Goal: Task Accomplishment & Management: Manage account settings

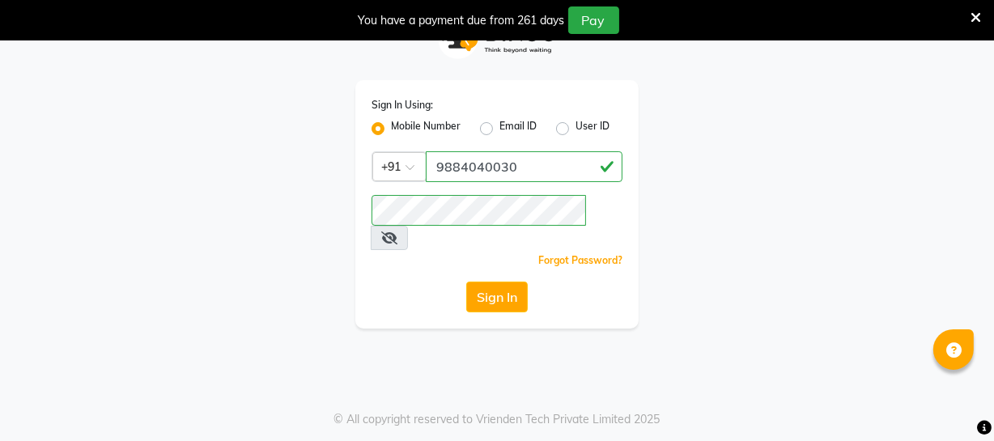
drag, startPoint x: 0, startPoint y: 0, endPoint x: 485, endPoint y: 275, distance: 558.0
click at [485, 282] on button "Sign In" at bounding box center [496, 297] width 61 height 31
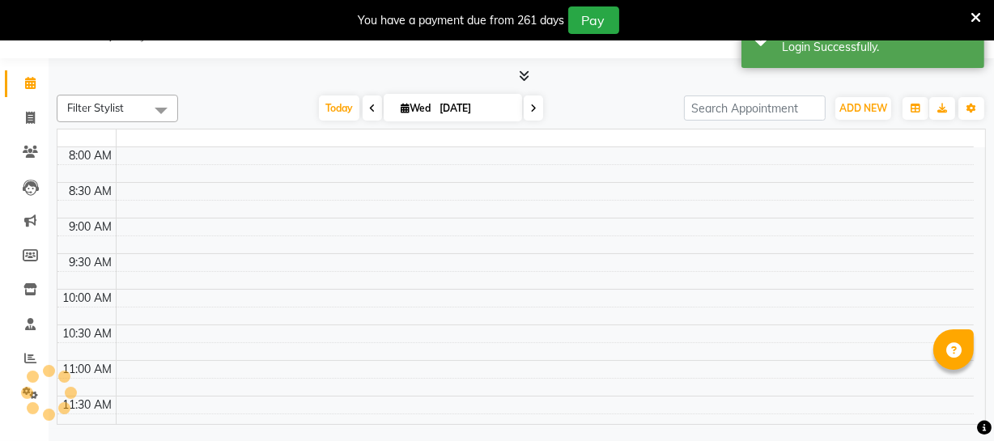
select select "en"
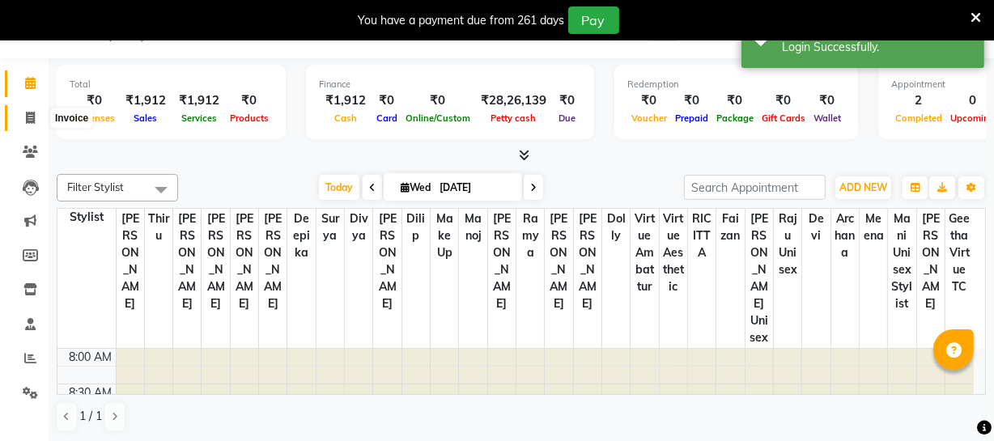
click at [38, 121] on span at bounding box center [30, 118] width 28 height 19
select select "service"
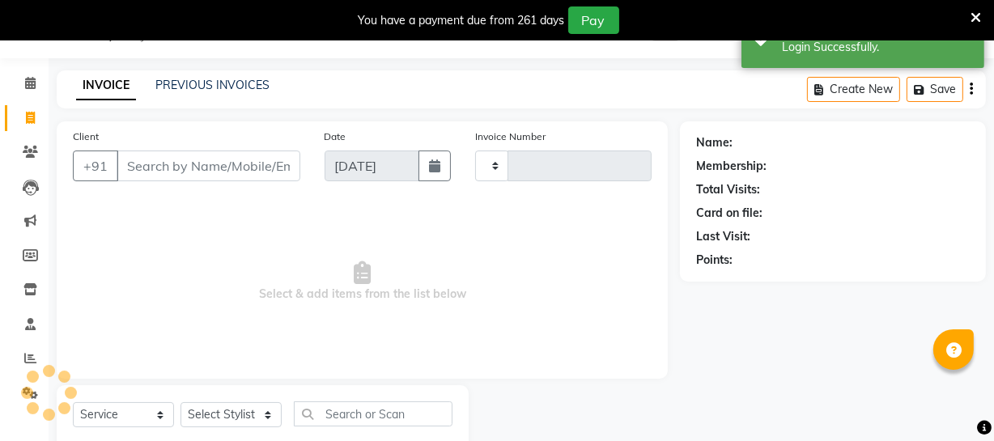
type input "3174"
select select "5237"
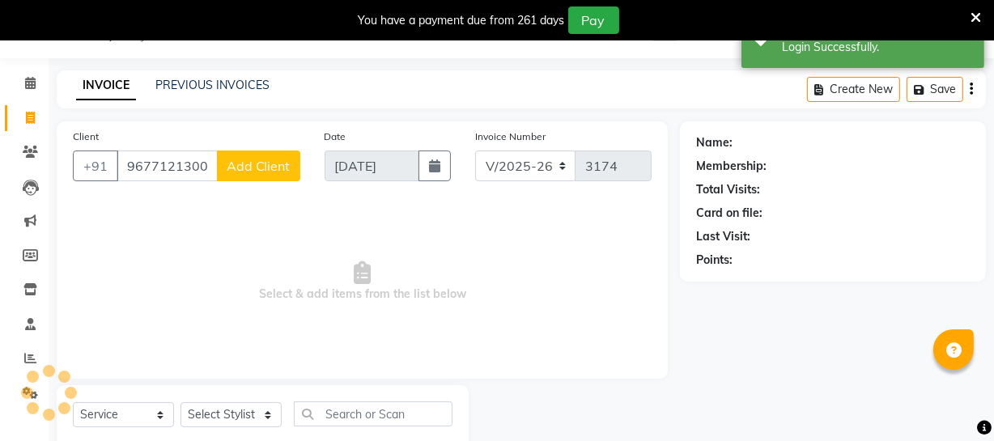
type input "9677121300"
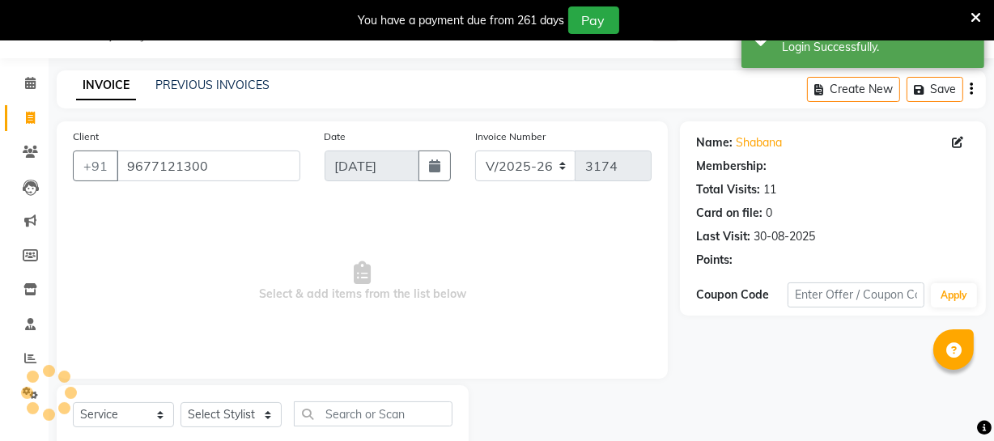
select select "1: Object"
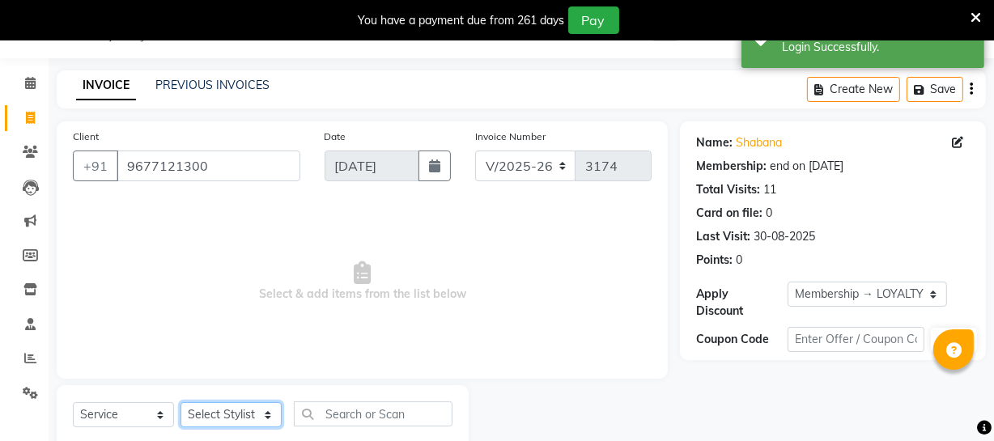
click at [258, 417] on select "Select Stylist Archana Bhagi Deepika Devi Dilip Divya Dolly Dr Prakash Faizan G…" at bounding box center [230, 414] width 101 height 25
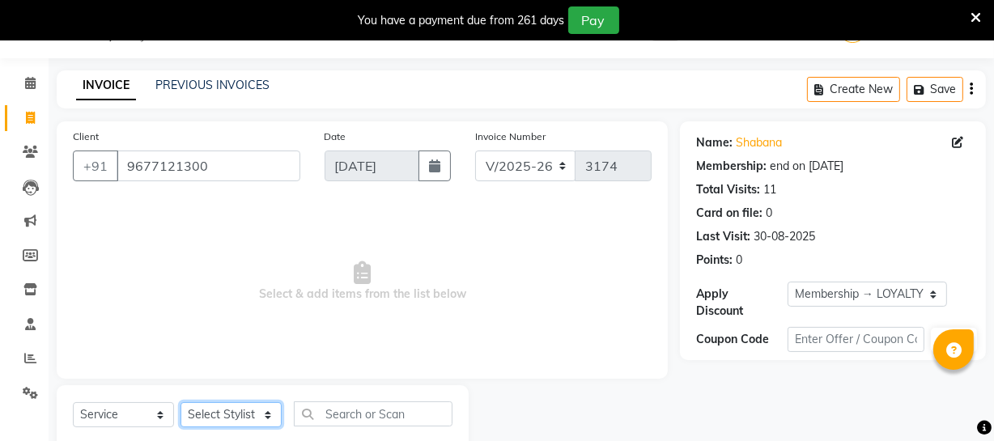
select select "83849"
click at [180, 402] on select "Select Stylist Archana Bhagi Deepika Devi Dilip Divya Dolly Dr Prakash Faizan G…" at bounding box center [230, 414] width 101 height 25
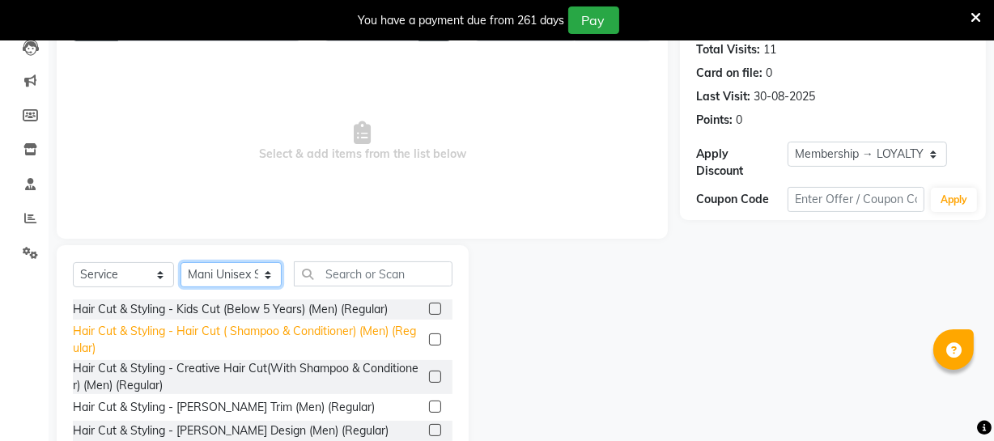
scroll to position [187, 0]
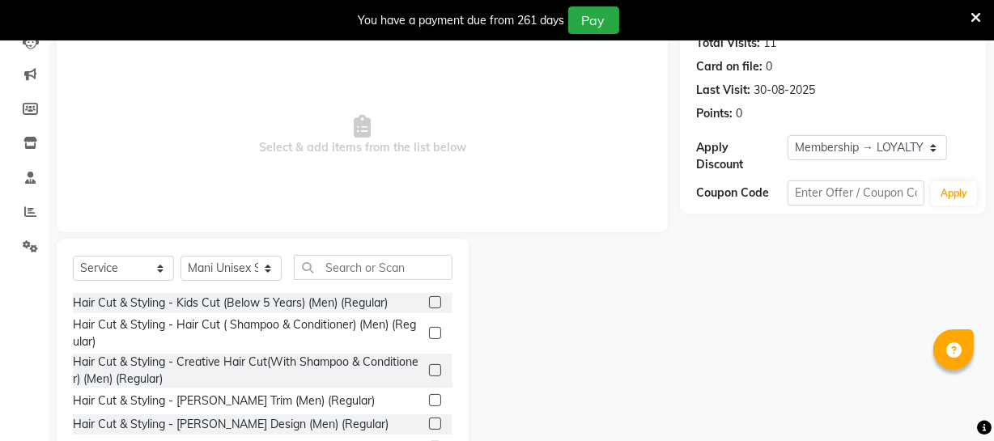
click at [429, 329] on label at bounding box center [435, 333] width 12 height 12
click at [429, 329] on input "checkbox" at bounding box center [434, 334] width 11 height 11
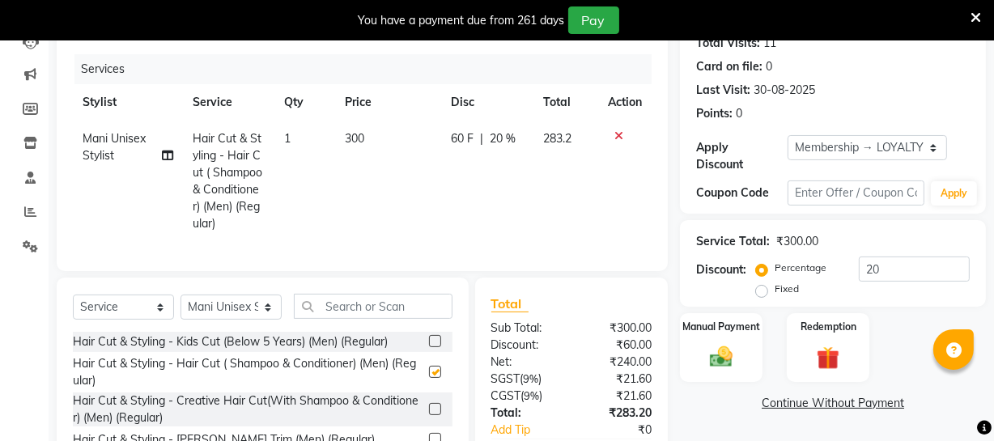
checkbox input "false"
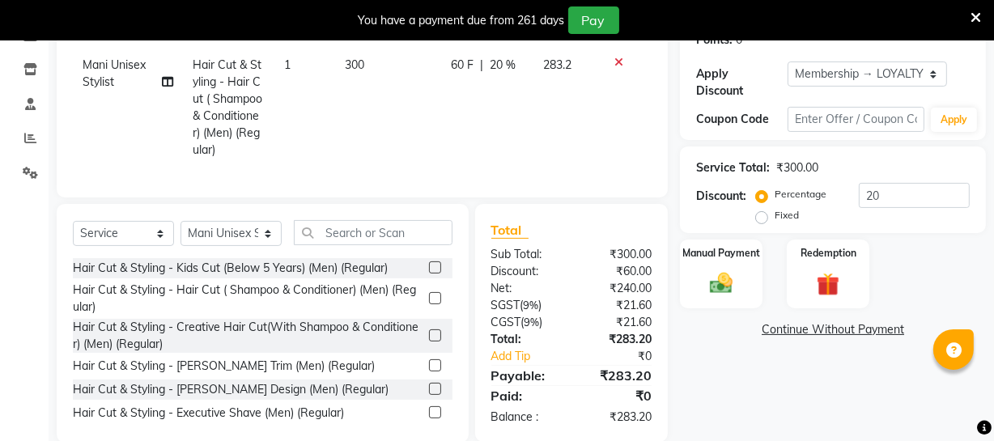
click at [429, 371] on label at bounding box center [435, 365] width 12 height 12
click at [429, 371] on input "checkbox" at bounding box center [434, 366] width 11 height 11
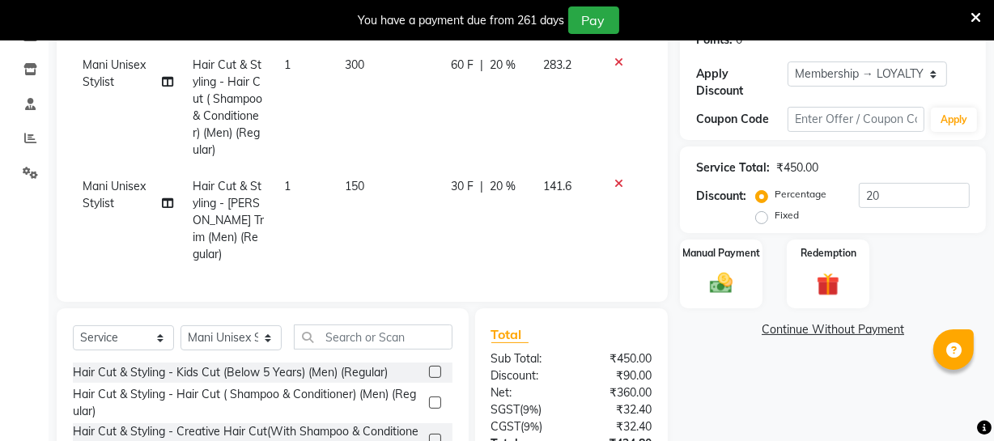
checkbox input "false"
click at [388, 331] on input "text" at bounding box center [373, 336] width 159 height 25
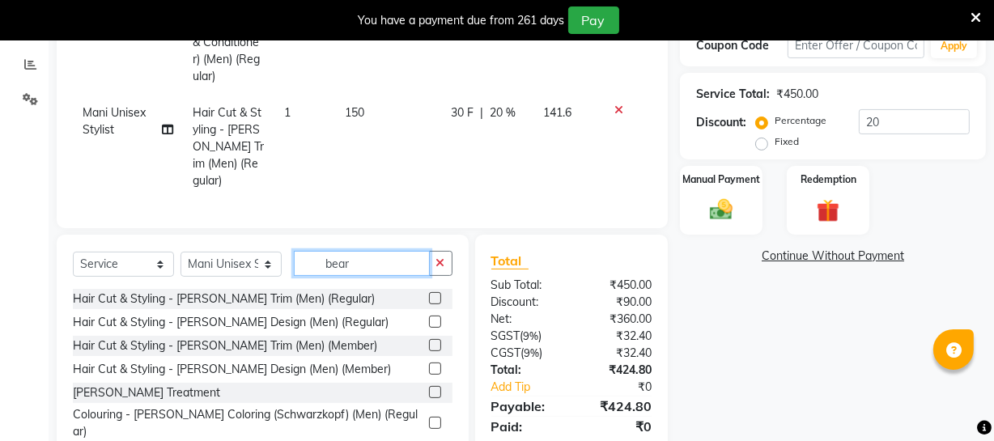
scroll to position [385, 0]
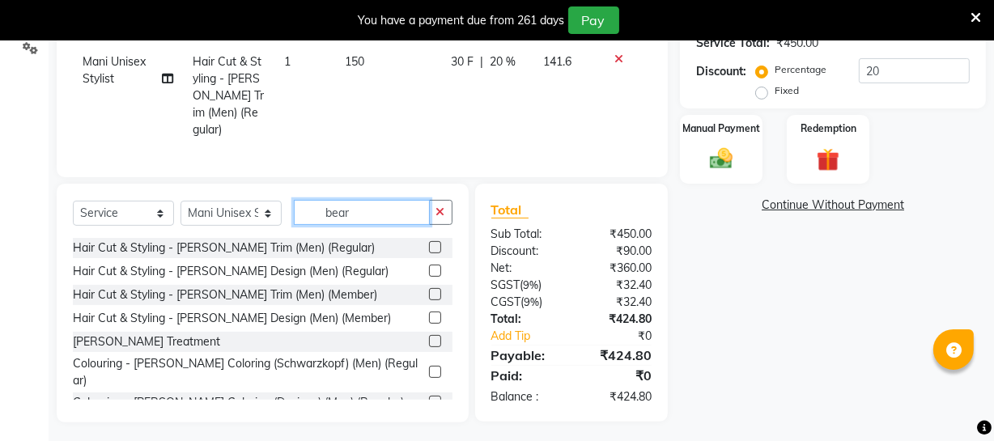
type input "bear"
click at [429, 366] on label at bounding box center [435, 372] width 12 height 12
click at [429, 367] on input "checkbox" at bounding box center [434, 372] width 11 height 11
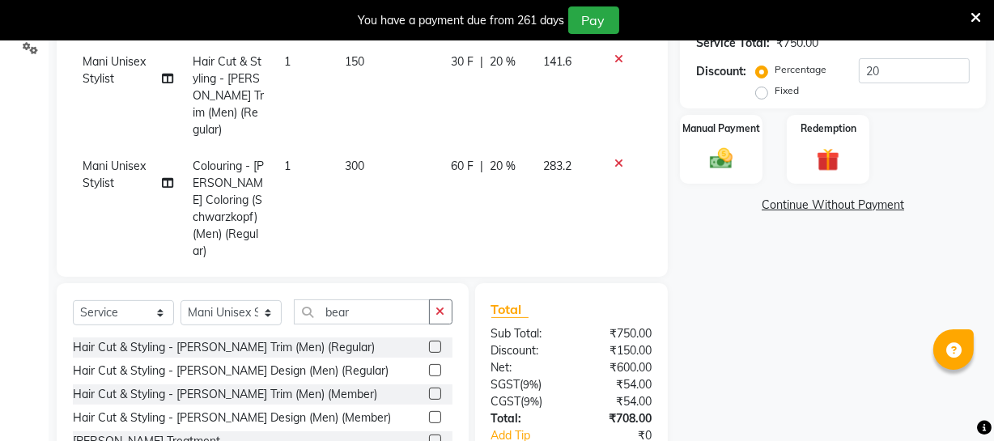
checkbox input "false"
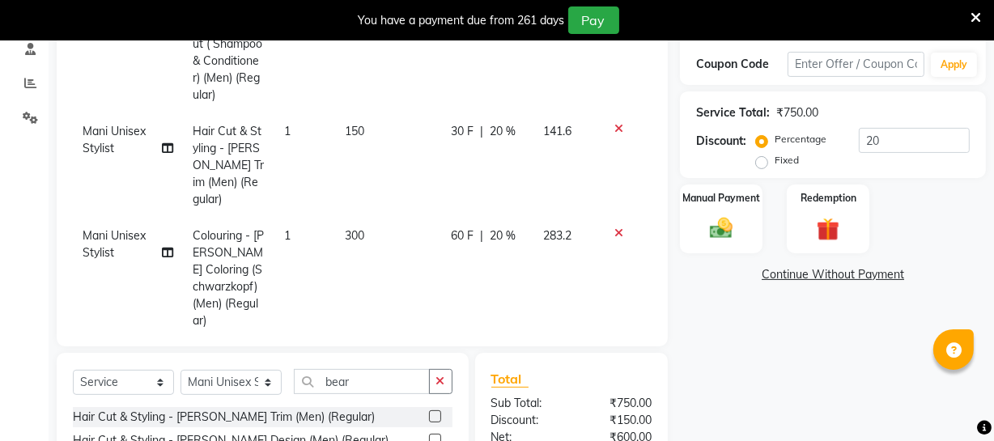
scroll to position [312, 0]
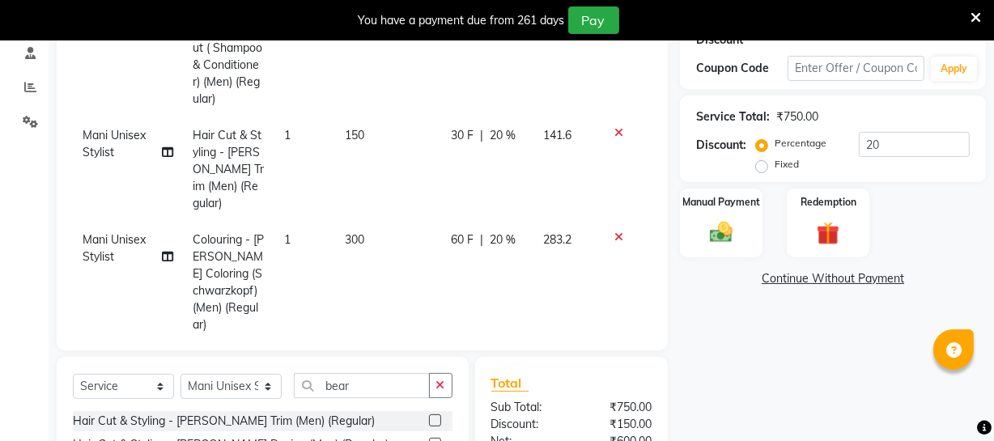
click at [354, 135] on span "150" at bounding box center [354, 135] width 19 height 15
select select "83849"
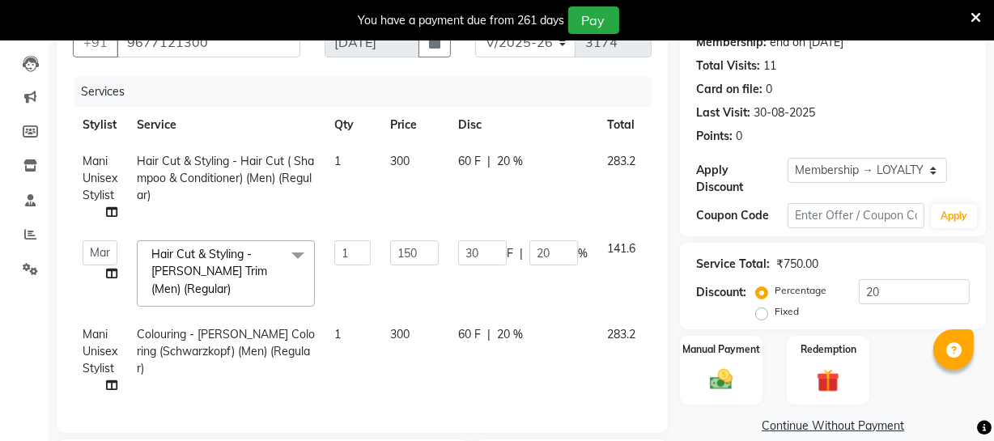
scroll to position [238, 0]
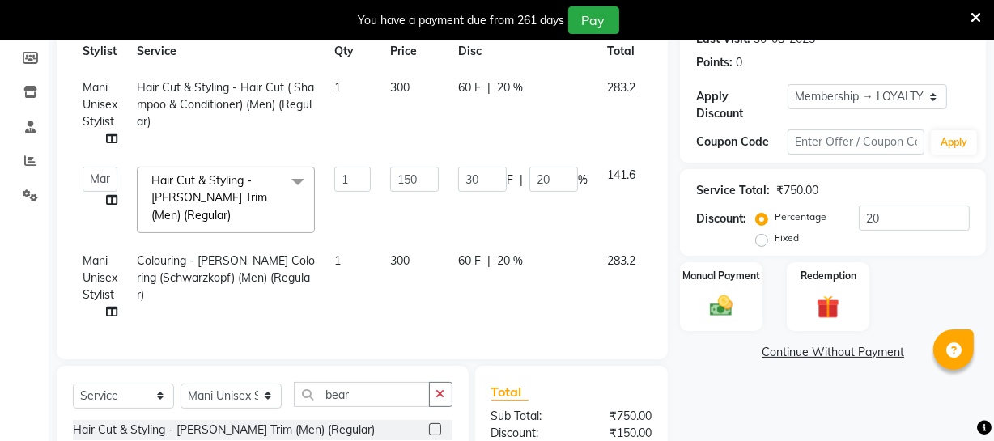
click at [408, 87] on span "300" at bounding box center [399, 87] width 19 height 15
select select "83849"
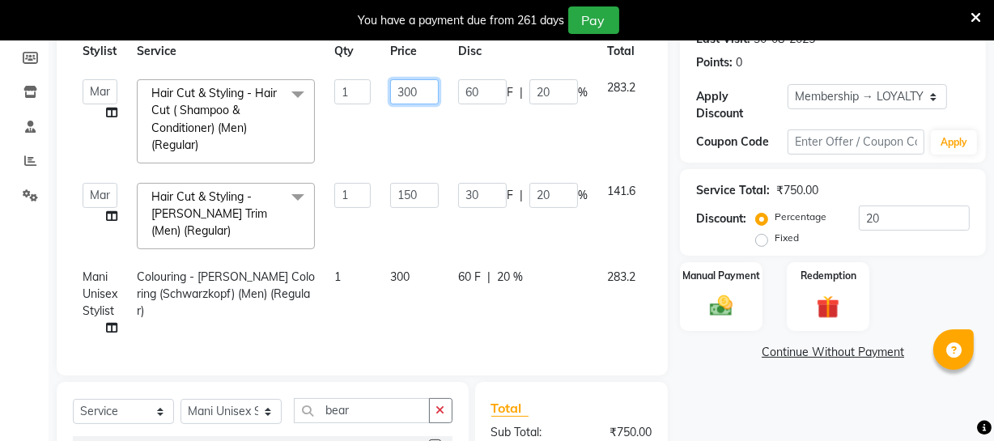
drag, startPoint x: 398, startPoint y: 85, endPoint x: 408, endPoint y: 83, distance: 9.8
click at [408, 83] on input "300" at bounding box center [414, 91] width 49 height 25
type input "250"
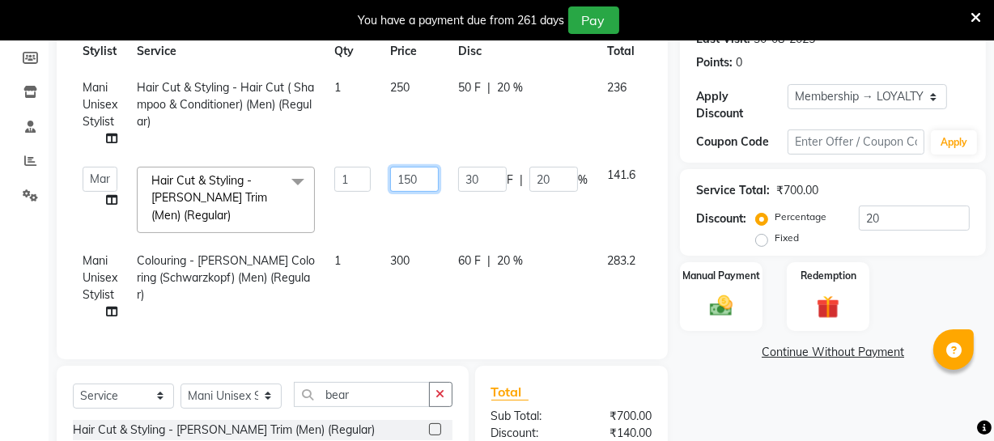
click at [396, 197] on td "150" at bounding box center [414, 200] width 68 height 86
click at [410, 178] on input "150" at bounding box center [414, 179] width 49 height 25
type input "120"
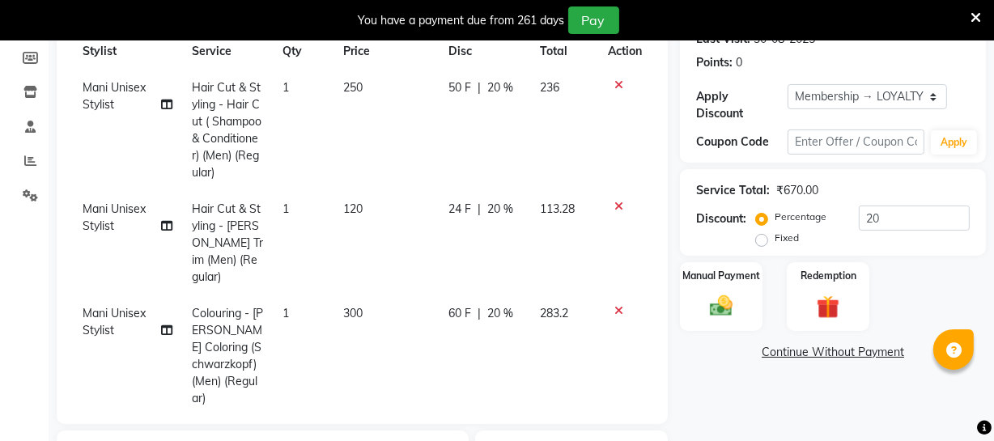
drag, startPoint x: 396, startPoint y: 266, endPoint x: 397, endPoint y: 258, distance: 8.1
click at [396, 262] on tbody "Mani Unisex Stylist Hair Cut & Styling - Hair Cut ( Shampoo & Conditioner) (Men…" at bounding box center [362, 243] width 579 height 347
click at [356, 306] on span "300" at bounding box center [352, 313] width 19 height 15
select select "83849"
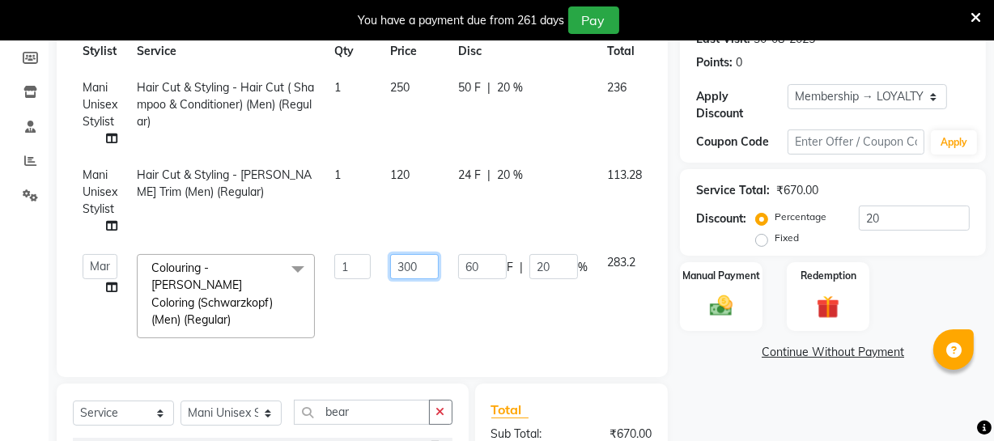
drag, startPoint x: 405, startPoint y: 266, endPoint x: 413, endPoint y: 264, distance: 8.4
click at [413, 265] on input "300" at bounding box center [414, 266] width 49 height 25
type input "350"
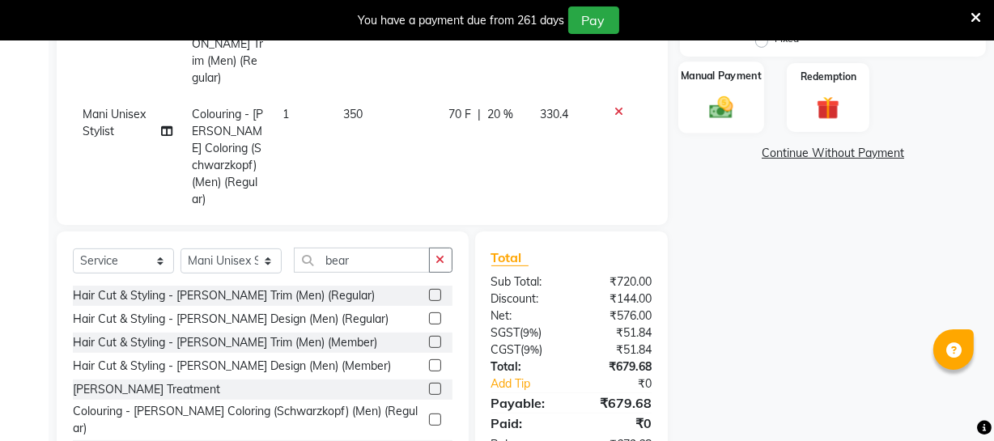
click at [705, 100] on img at bounding box center [721, 107] width 39 height 28
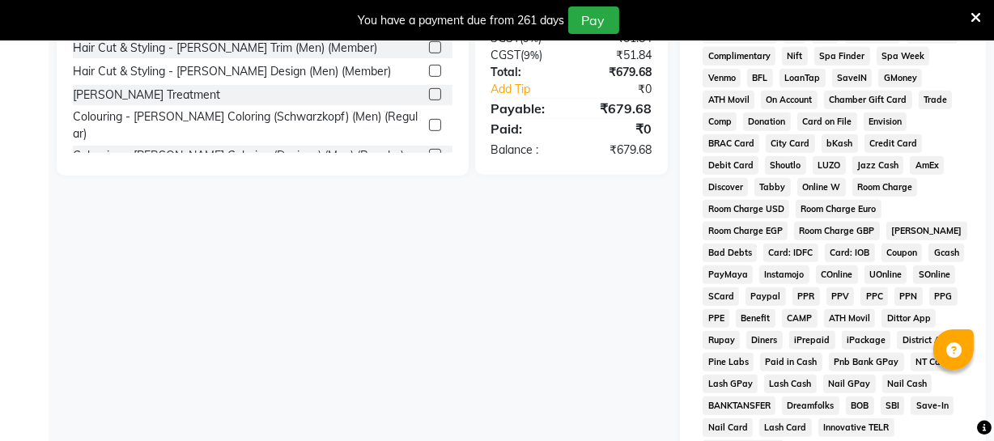
scroll to position [364, 0]
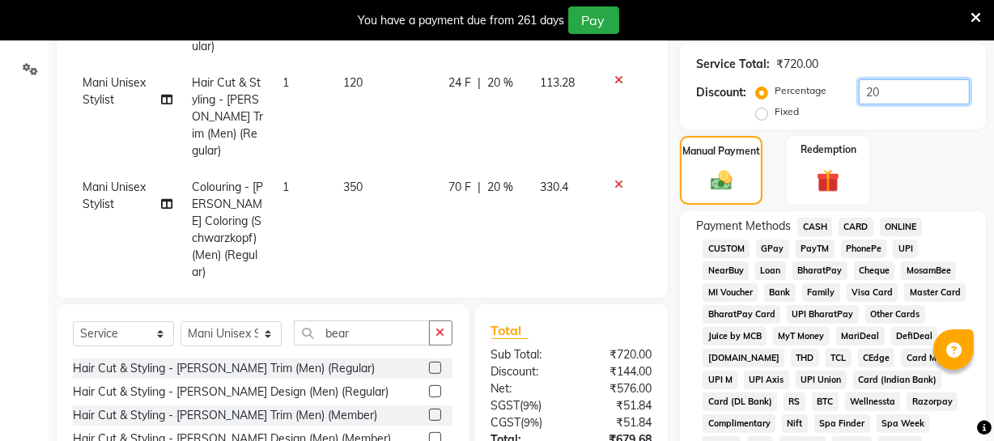
drag, startPoint x: 888, startPoint y: 87, endPoint x: 794, endPoint y: 91, distance: 94.8
click at [794, 91] on div "Percentage Fixed 20" at bounding box center [864, 101] width 210 height 44
click at [822, 227] on span "CASH" at bounding box center [814, 227] width 35 height 19
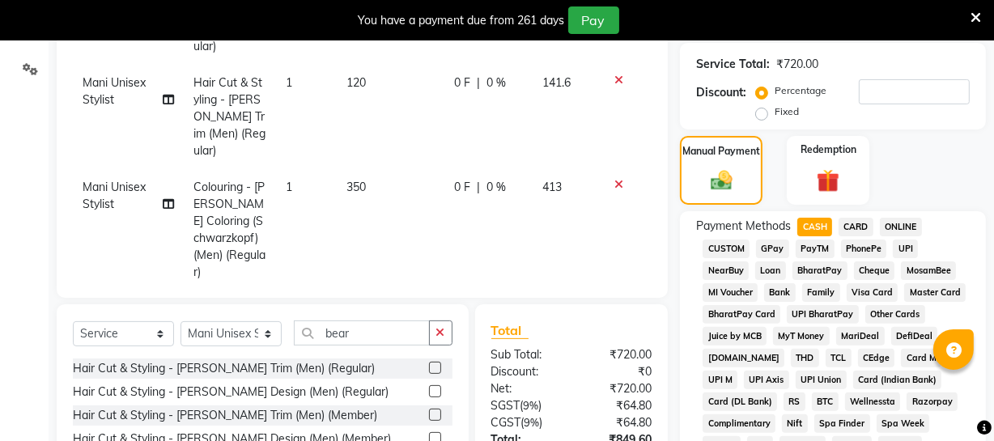
scroll to position [880, 0]
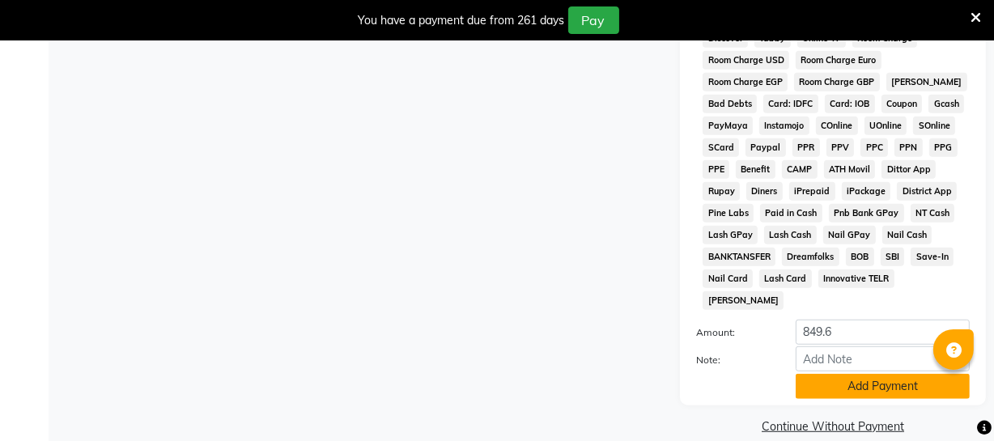
click at [858, 374] on button "Add Payment" at bounding box center [882, 386] width 174 height 25
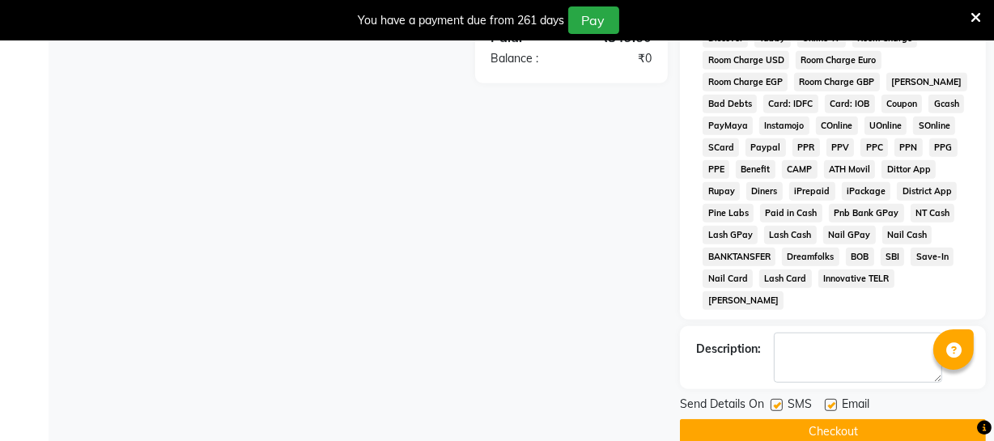
click at [781, 419] on button "Checkout" at bounding box center [833, 431] width 306 height 25
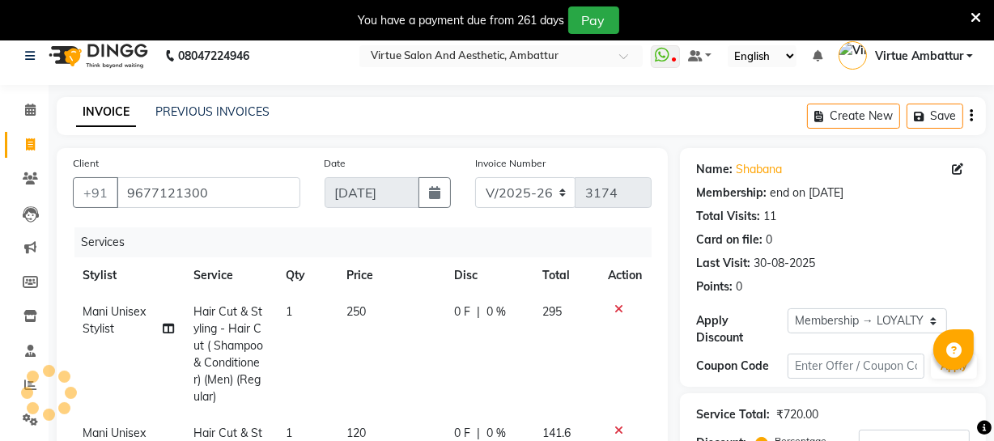
scroll to position [0, 0]
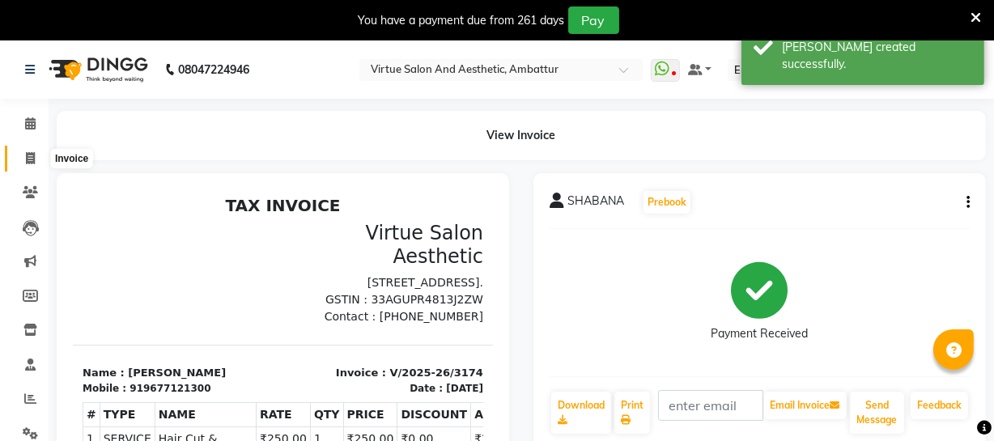
click at [36, 159] on span at bounding box center [30, 159] width 28 height 19
select select "service"
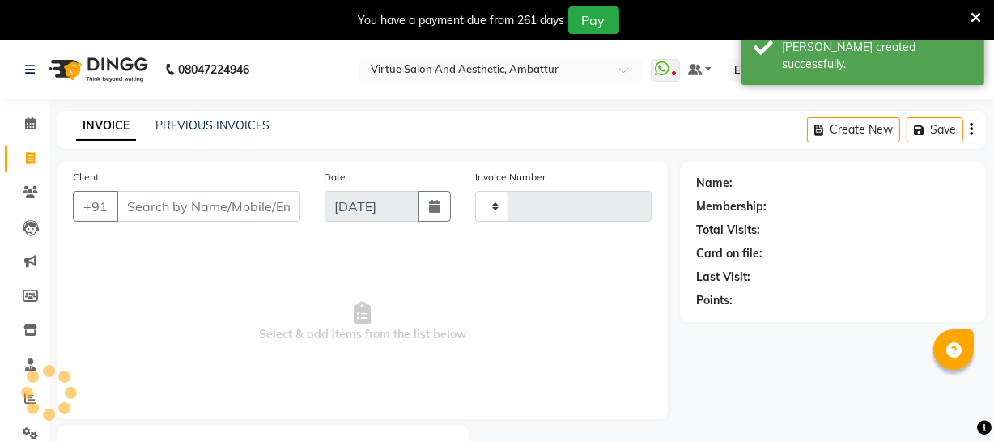
scroll to position [87, 0]
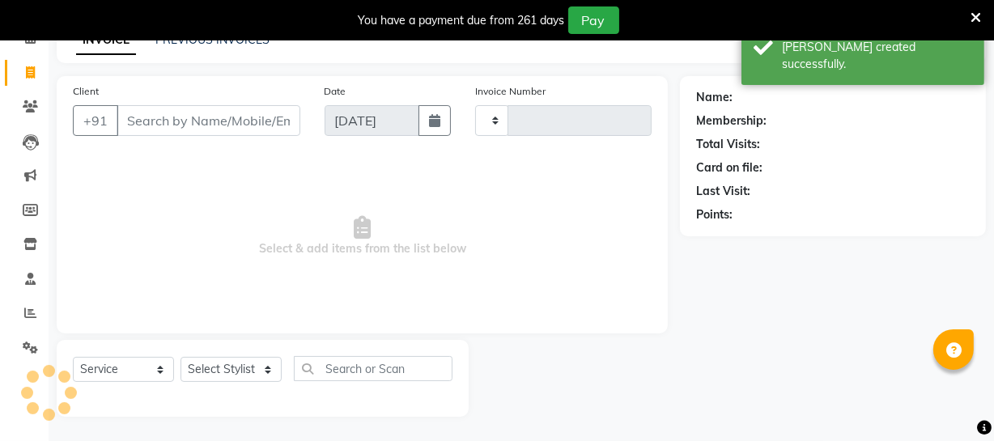
click at [157, 125] on input "Client" at bounding box center [209, 120] width 184 height 31
type input "3175"
select select "5237"
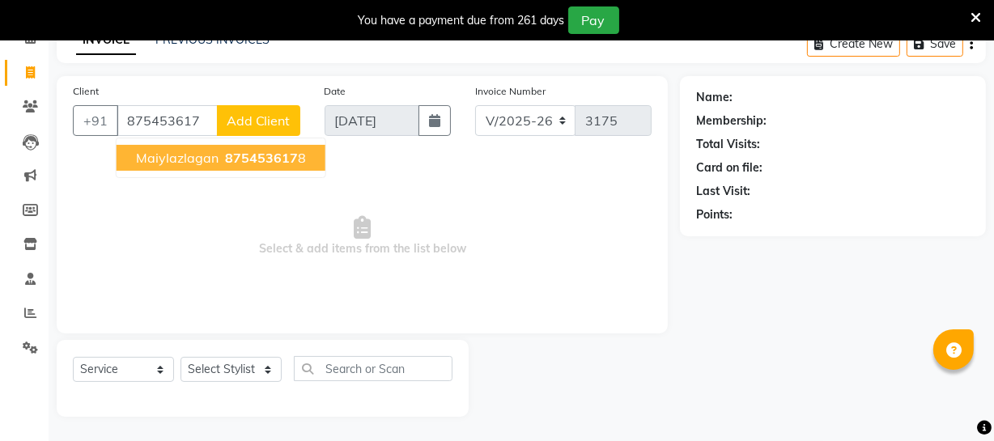
click at [223, 162] on button "Maiylazlagan 875453617 8" at bounding box center [221, 158] width 209 height 26
type input "8754536178"
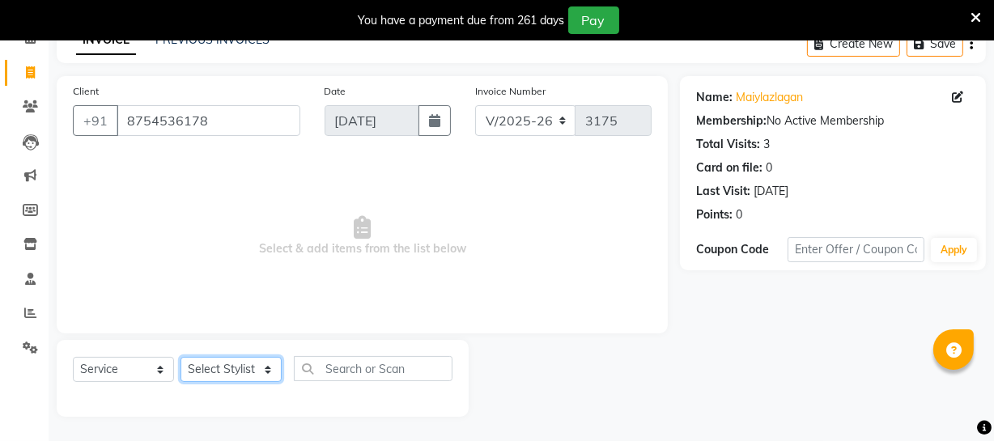
click at [269, 370] on select "Select Stylist Archana Bhagi Deepika Devi Dilip Divya Dolly Dr Prakash Faizan G…" at bounding box center [230, 369] width 101 height 25
select select "83851"
click at [180, 357] on select "Select Stylist Archana Bhagi Deepika Devi Dilip Divya Dolly Dr Prakash Faizan G…" at bounding box center [230, 369] width 101 height 25
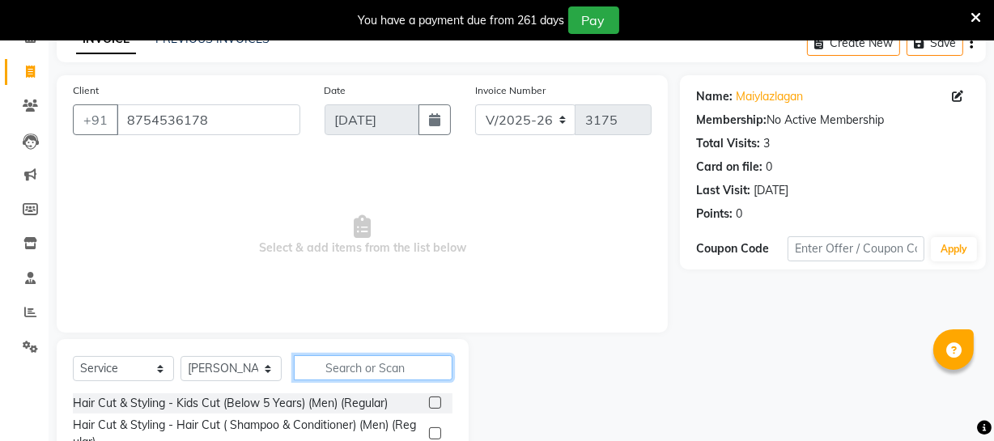
click at [355, 371] on input "text" at bounding box center [373, 367] width 159 height 25
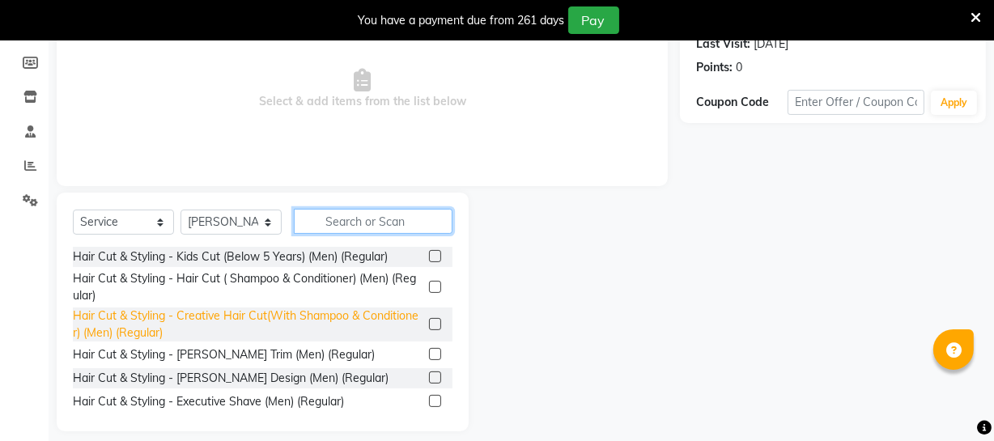
scroll to position [234, 0]
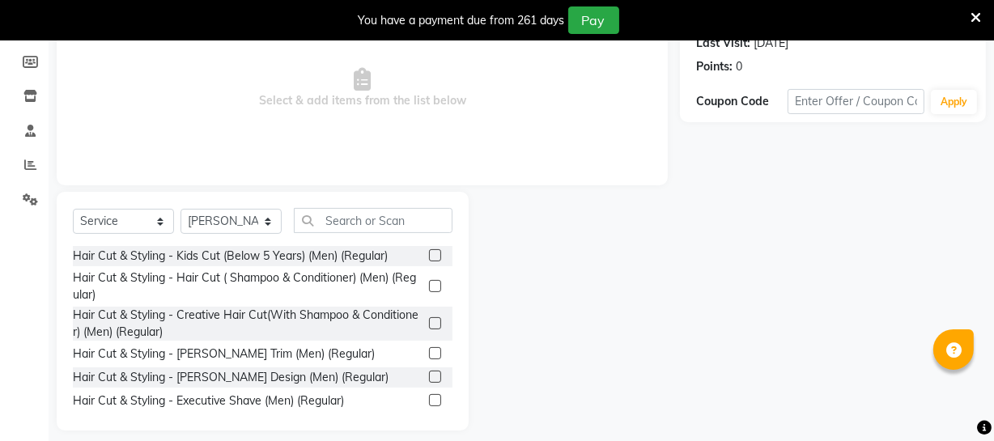
click at [429, 285] on label at bounding box center [435, 286] width 12 height 12
click at [429, 285] on input "checkbox" at bounding box center [434, 287] width 11 height 11
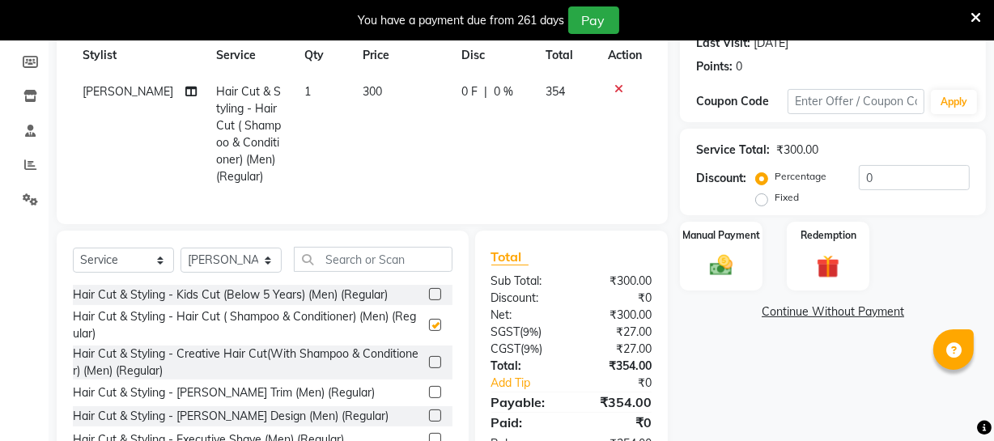
checkbox input "false"
click at [429, 398] on label at bounding box center [435, 392] width 12 height 12
click at [429, 398] on input "checkbox" at bounding box center [434, 393] width 11 height 11
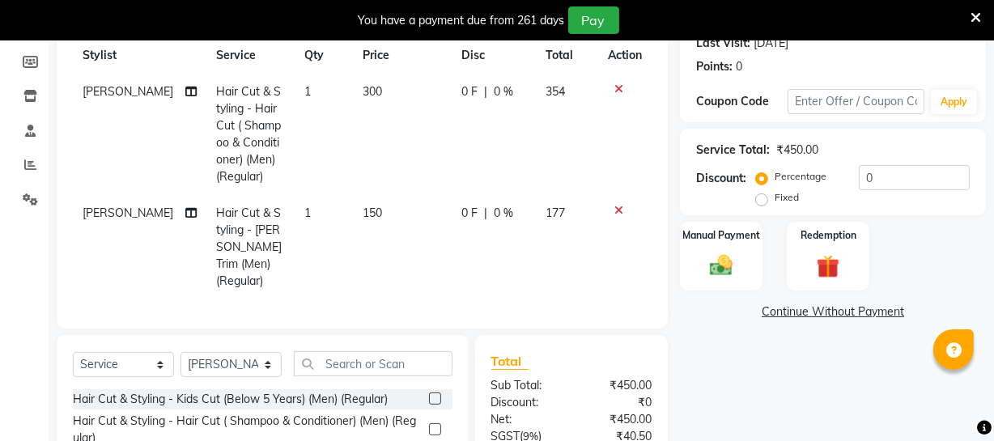
checkbox input "false"
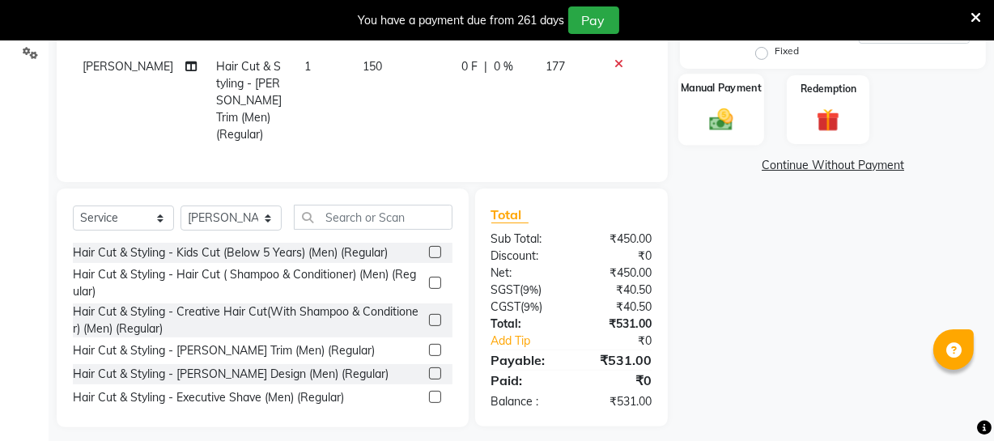
click at [727, 127] on img at bounding box center [721, 119] width 39 height 28
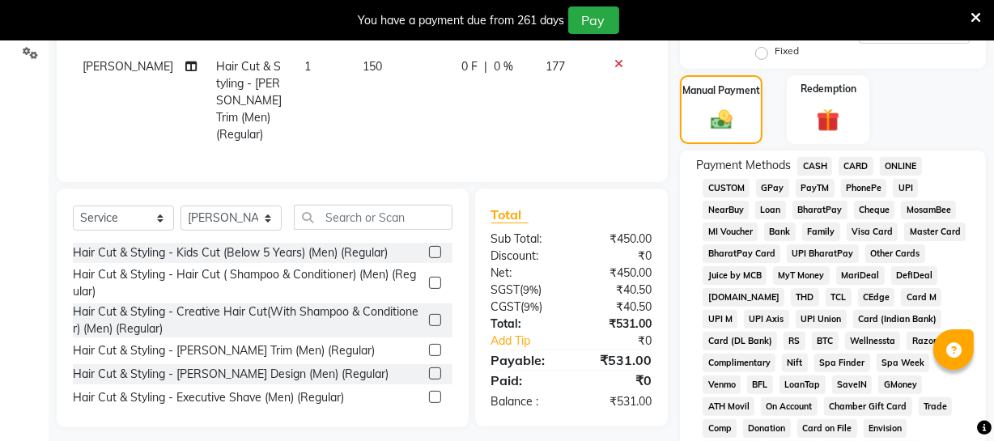
click at [897, 162] on span "ONLINE" at bounding box center [901, 166] width 42 height 19
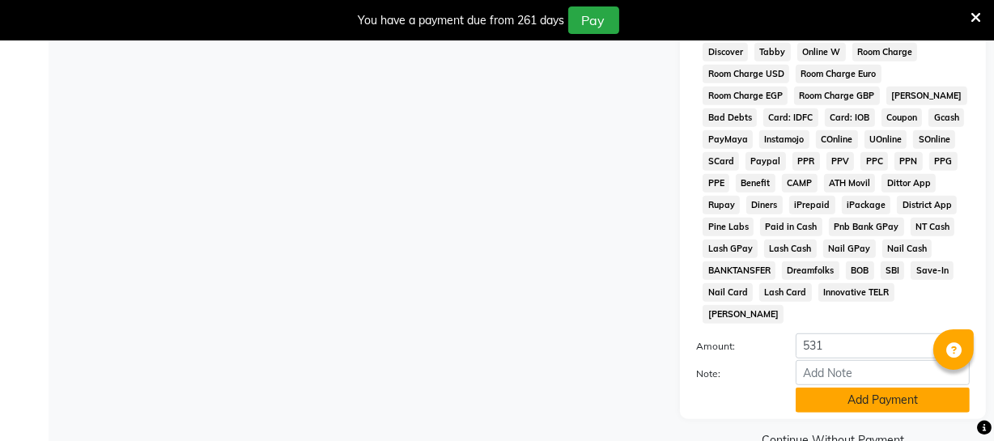
click at [874, 388] on button "Add Payment" at bounding box center [882, 400] width 174 height 25
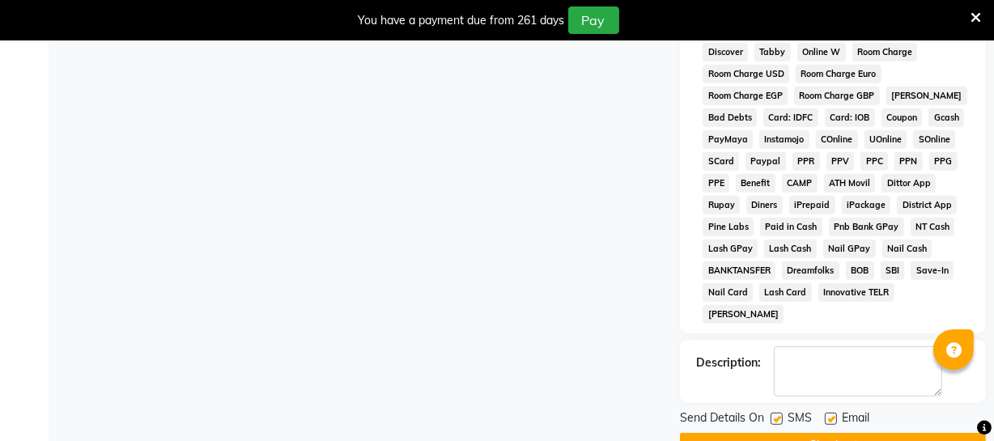
click at [827, 433] on button "Checkout" at bounding box center [833, 445] width 306 height 25
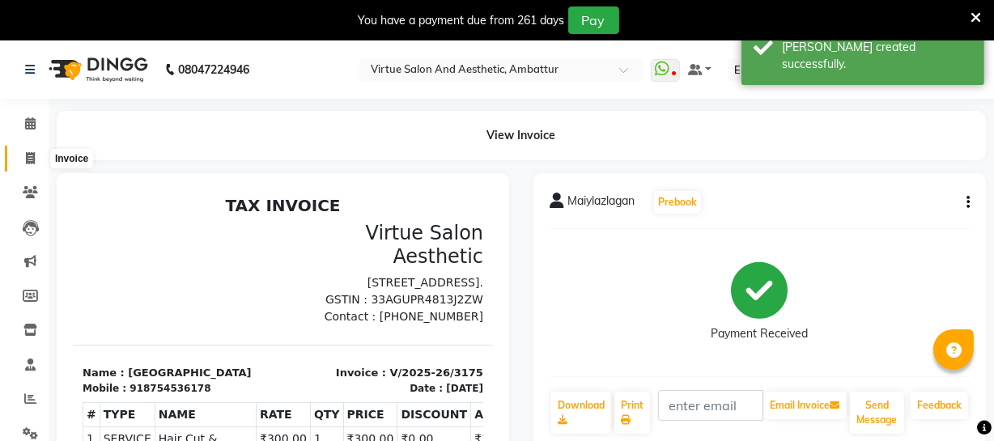
click at [32, 161] on icon at bounding box center [30, 158] width 9 height 12
select select "5237"
select select "service"
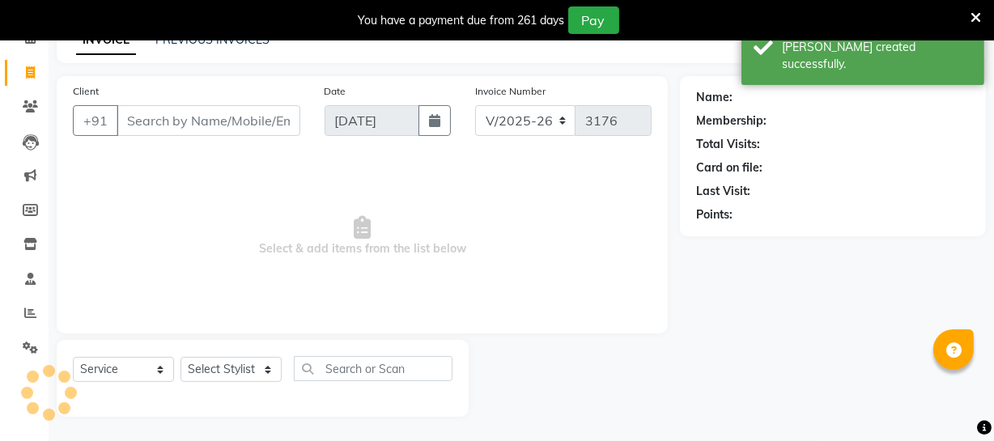
scroll to position [13, 0]
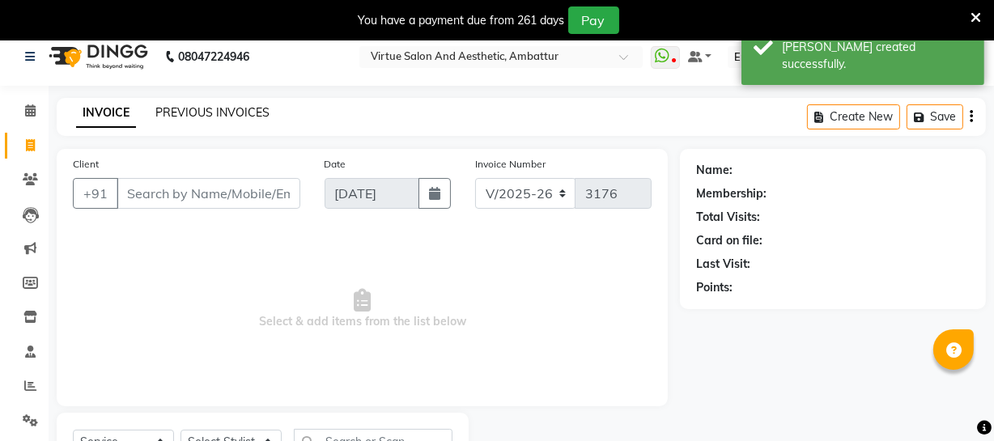
click at [198, 112] on link "PREVIOUS INVOICES" at bounding box center [212, 112] width 114 height 15
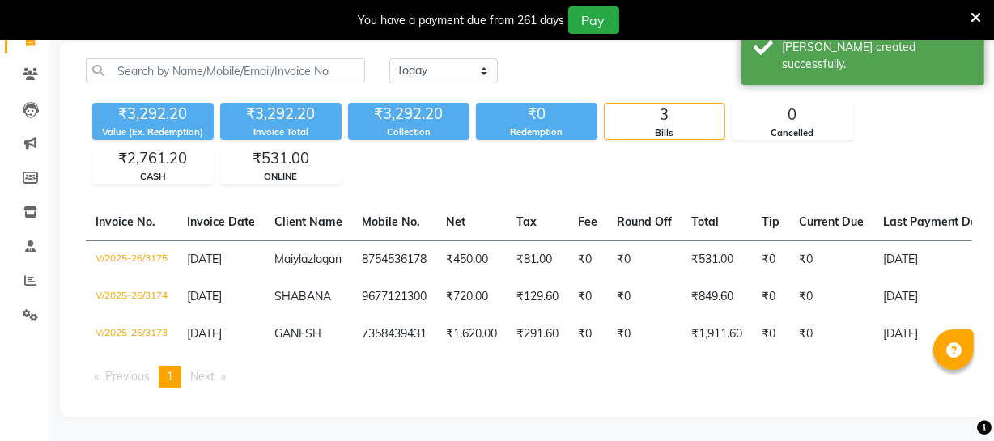
scroll to position [129, 0]
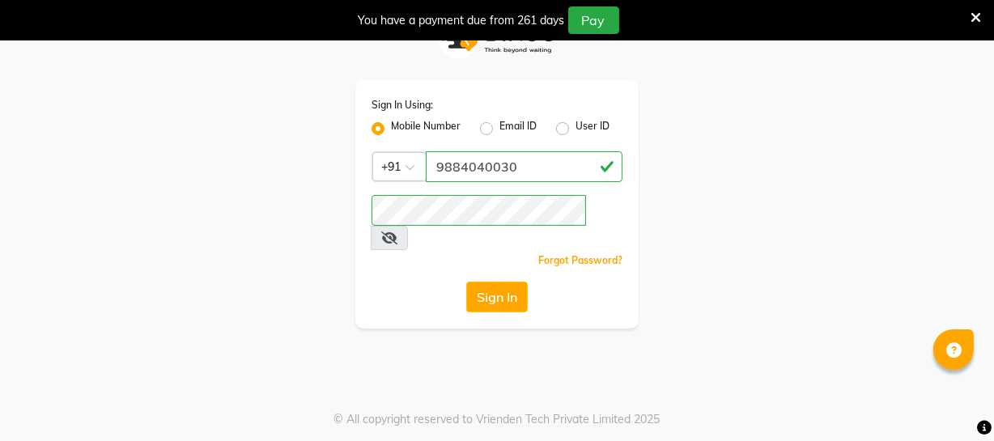
scroll to position [40, 0]
click at [488, 282] on button "Sign In" at bounding box center [496, 297] width 61 height 31
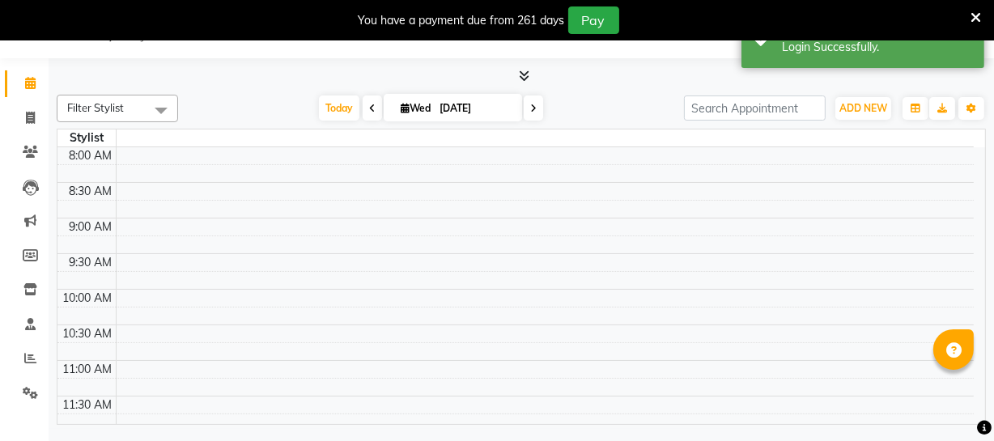
select select "en"
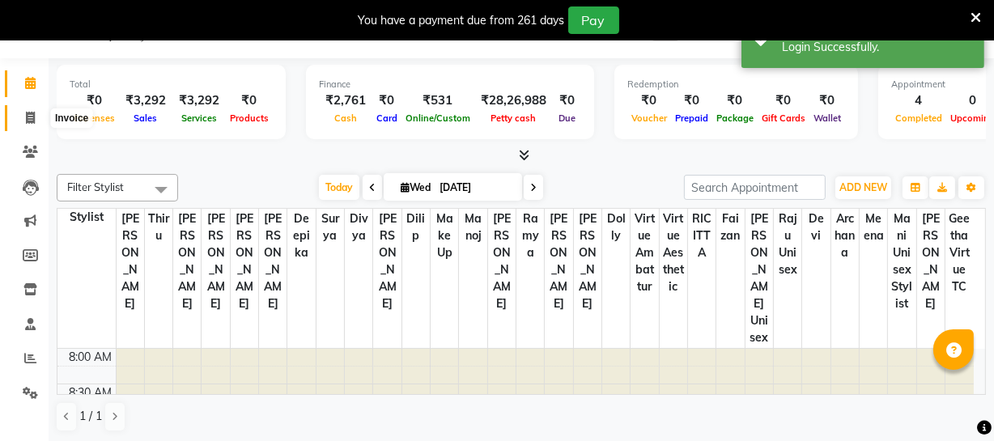
click at [23, 121] on span at bounding box center [30, 118] width 28 height 19
select select "service"
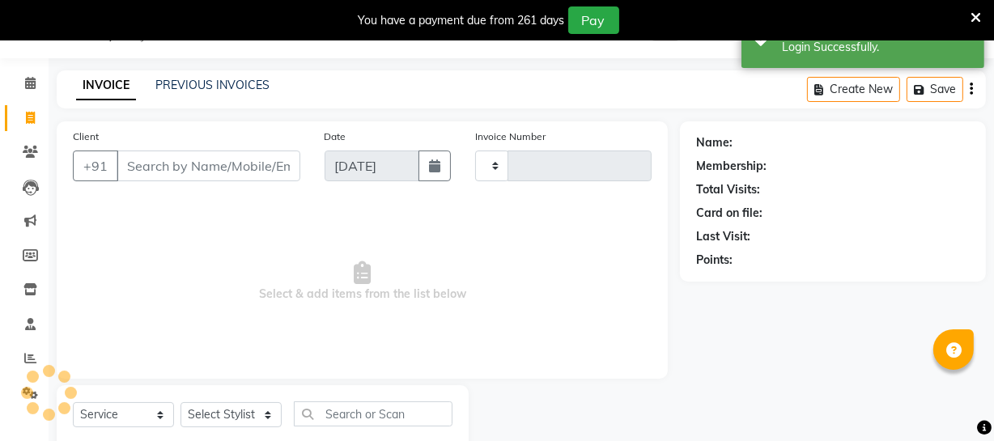
type input "3176"
select select "5237"
click at [210, 83] on link "PREVIOUS INVOICES" at bounding box center [212, 85] width 114 height 15
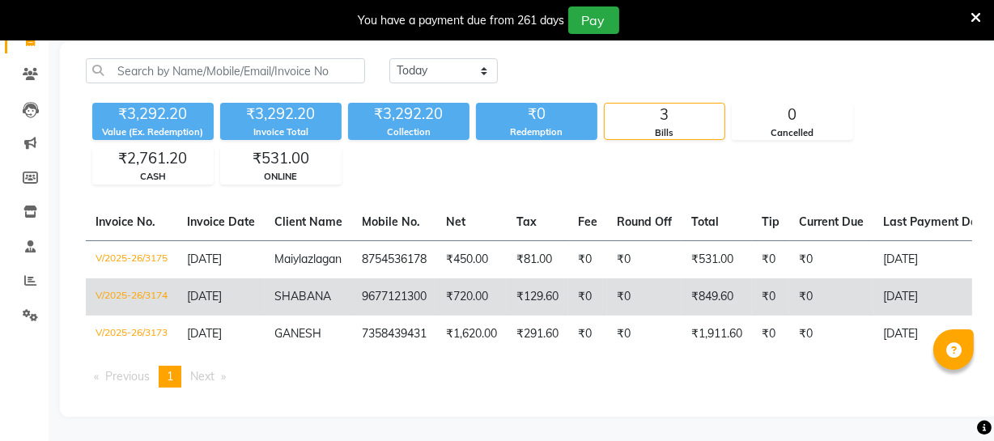
scroll to position [56, 0]
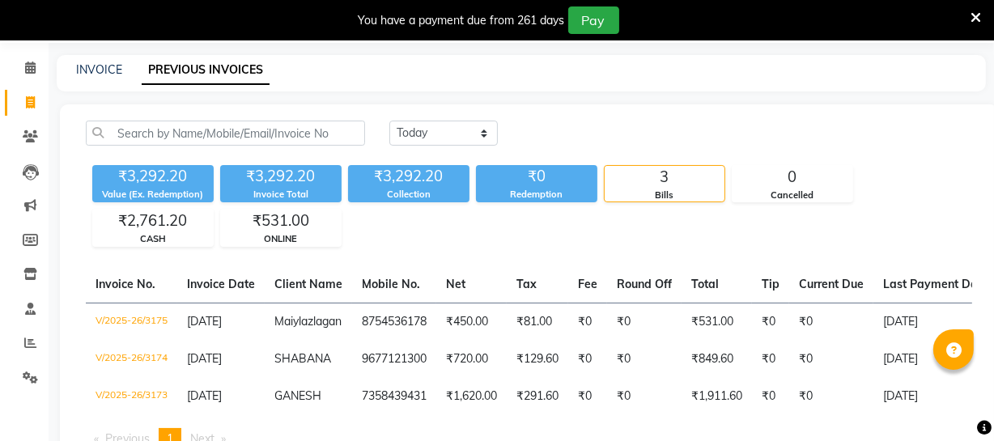
click at [100, 61] on div "INVOICE" at bounding box center [99, 69] width 46 height 17
click at [100, 68] on link "INVOICE" at bounding box center [99, 69] width 46 height 15
select select "service"
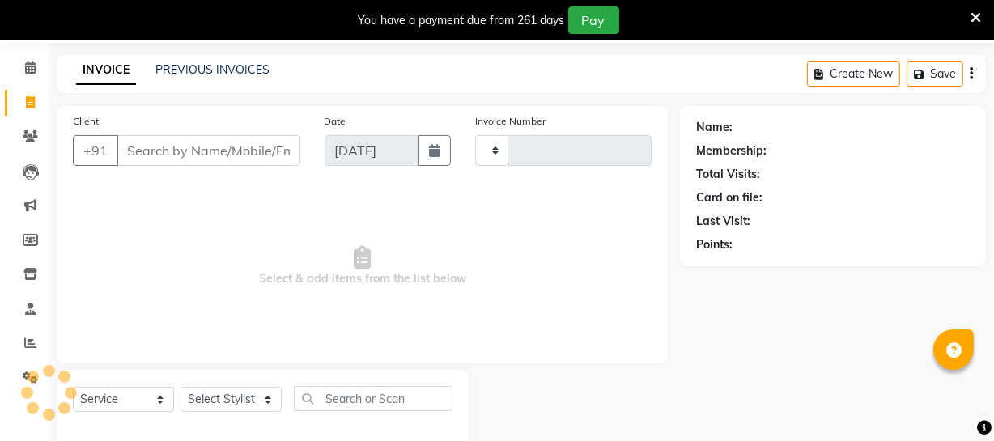
scroll to position [87, 0]
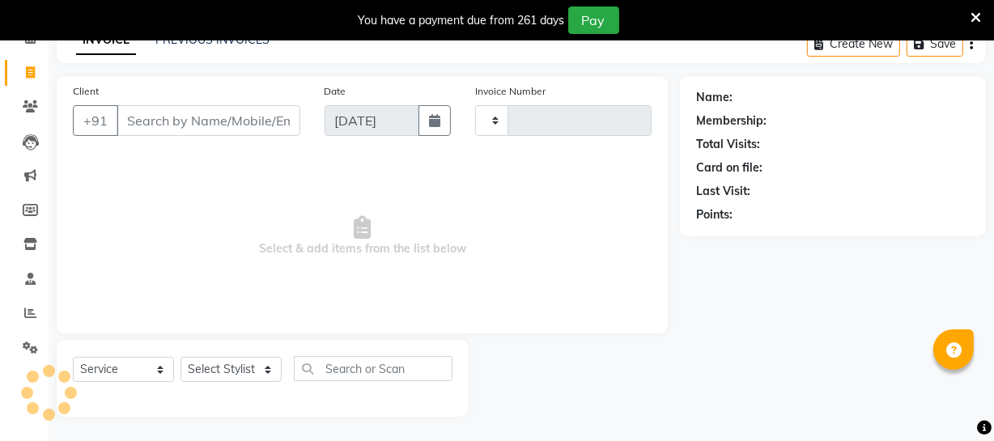
type input "3176"
select select "5237"
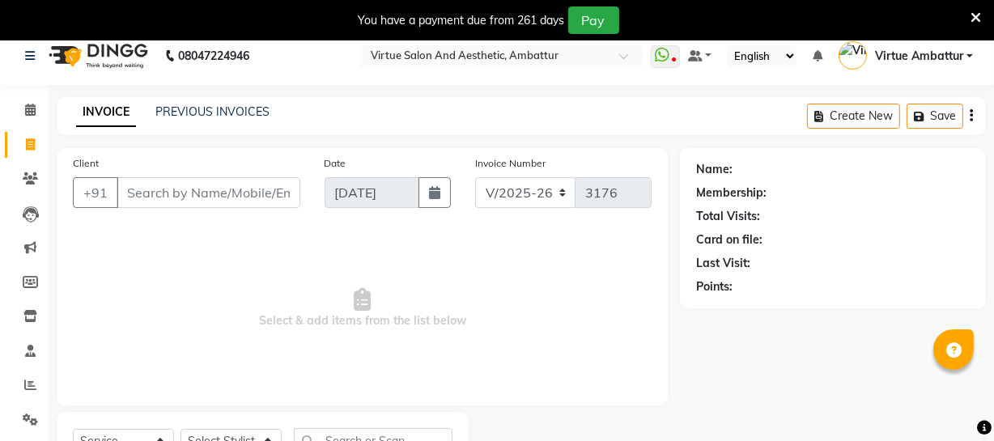
scroll to position [13, 0]
click at [197, 116] on link "PREVIOUS INVOICES" at bounding box center [212, 112] width 114 height 15
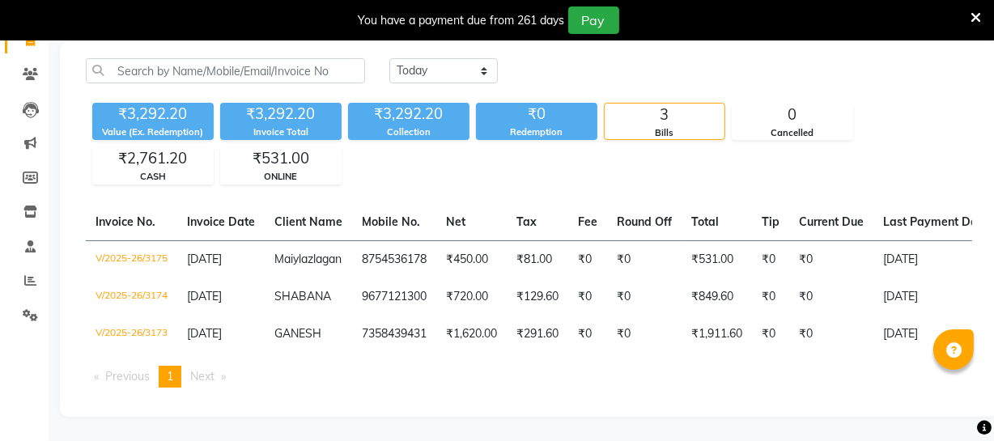
scroll to position [56, 0]
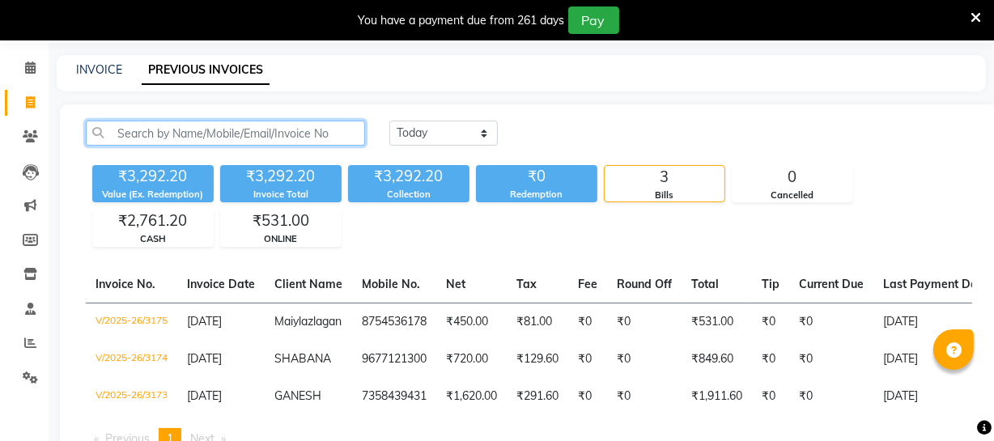
click at [162, 140] on input "text" at bounding box center [225, 133] width 279 height 25
click at [166, 134] on input "text" at bounding box center [225, 133] width 279 height 25
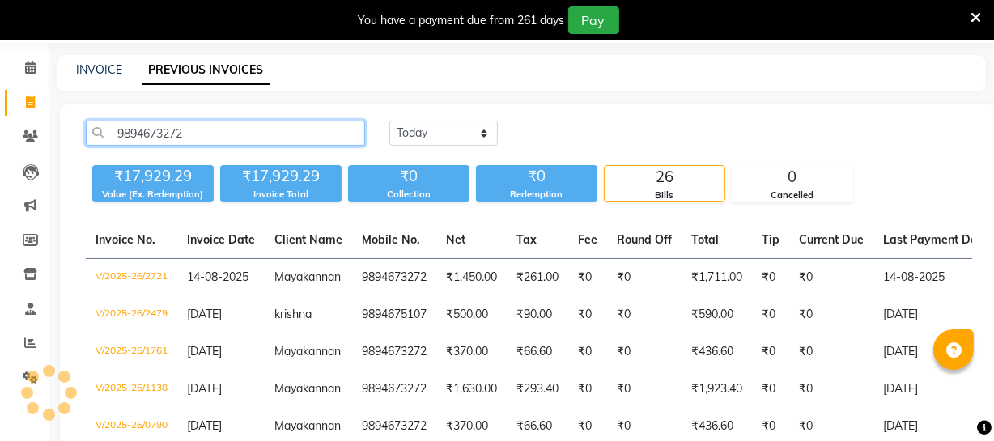
click at [166, 134] on input "9894673272" at bounding box center [225, 133] width 279 height 25
click at [166, 133] on input "9894673272" at bounding box center [225, 133] width 279 height 25
type input "9894673272"
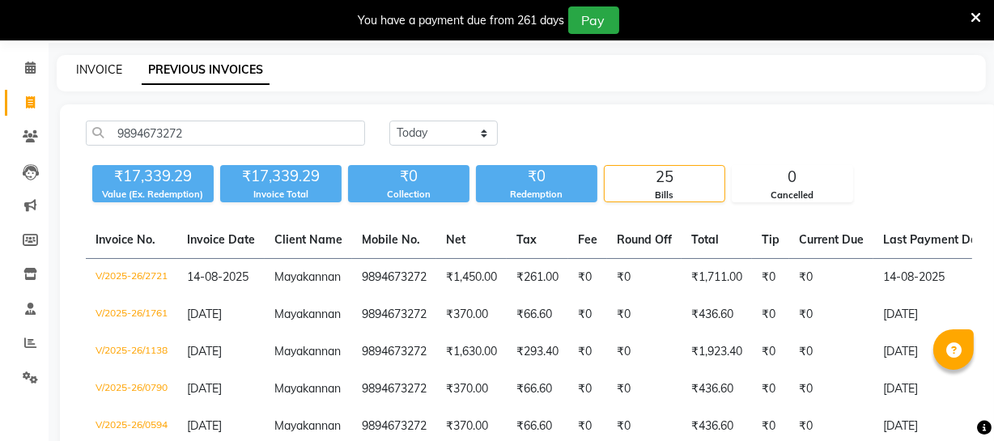
click at [101, 62] on link "INVOICE" at bounding box center [99, 69] width 46 height 15
select select "service"
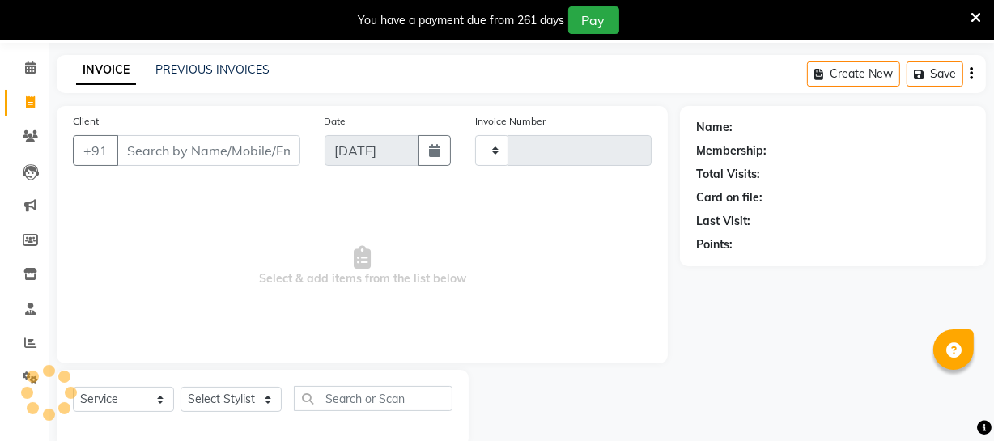
scroll to position [87, 0]
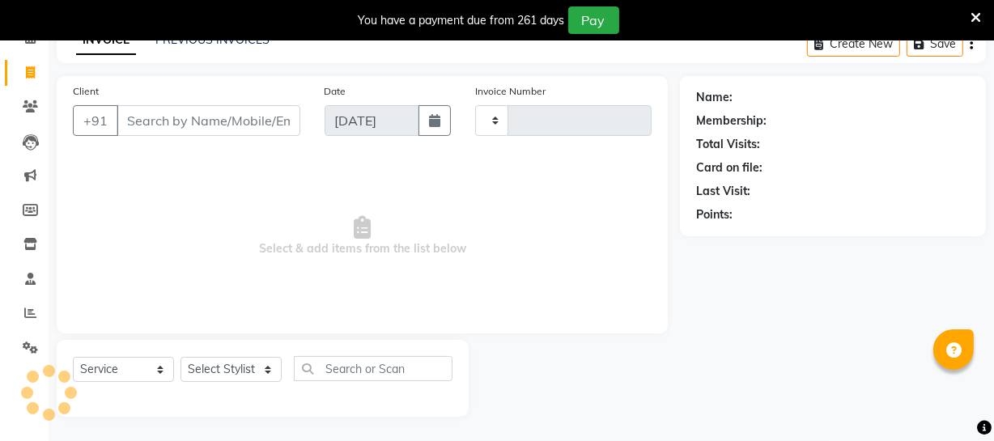
type input "3176"
select select "5237"
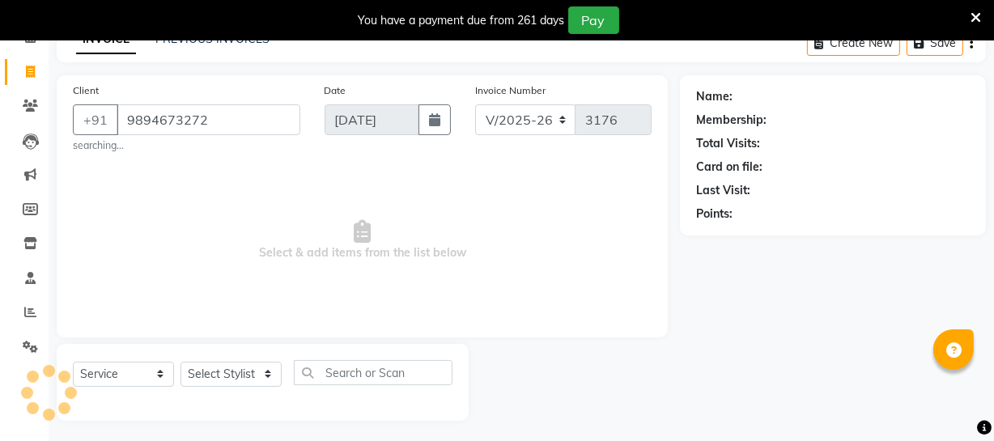
type input "9894673272"
select select "1: Object"
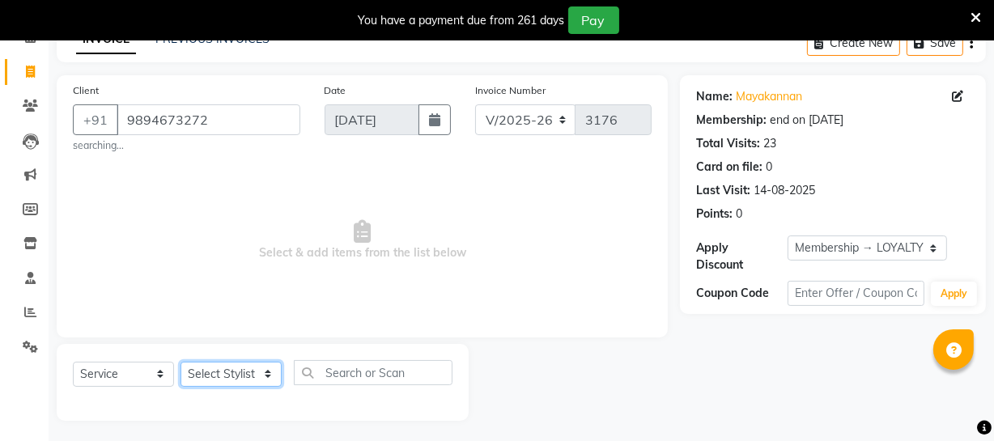
click at [249, 371] on select "Select Stylist Archana Bhagi Deepika Devi Dilip Divya Dolly Dr Prakash Faizan G…" at bounding box center [230, 374] width 101 height 25
select select "48223"
click at [180, 362] on select "Select Stylist Archana Bhagi Deepika Devi Dilip Divya Dolly Dr Prakash Faizan G…" at bounding box center [230, 374] width 101 height 25
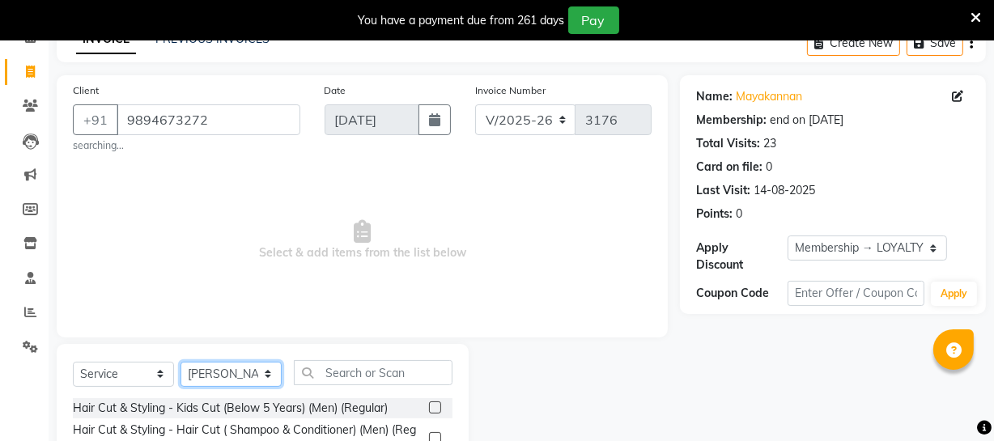
scroll to position [234, 0]
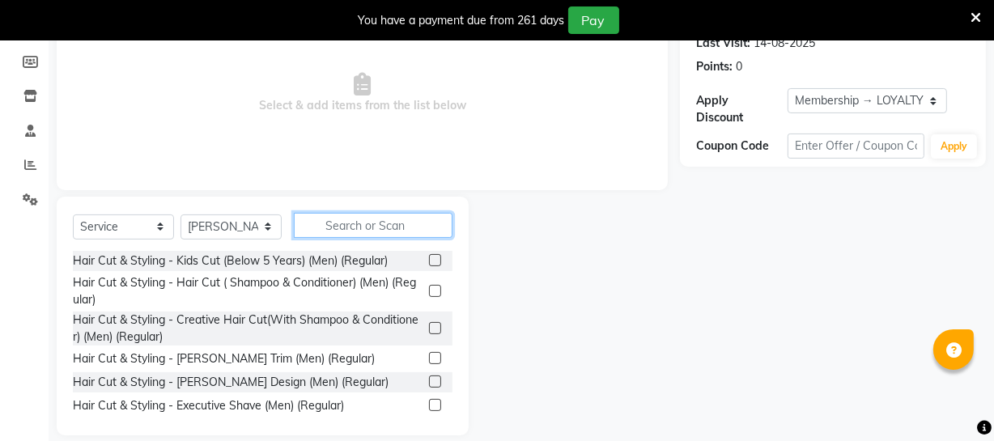
click at [359, 224] on input "text" at bounding box center [373, 225] width 159 height 25
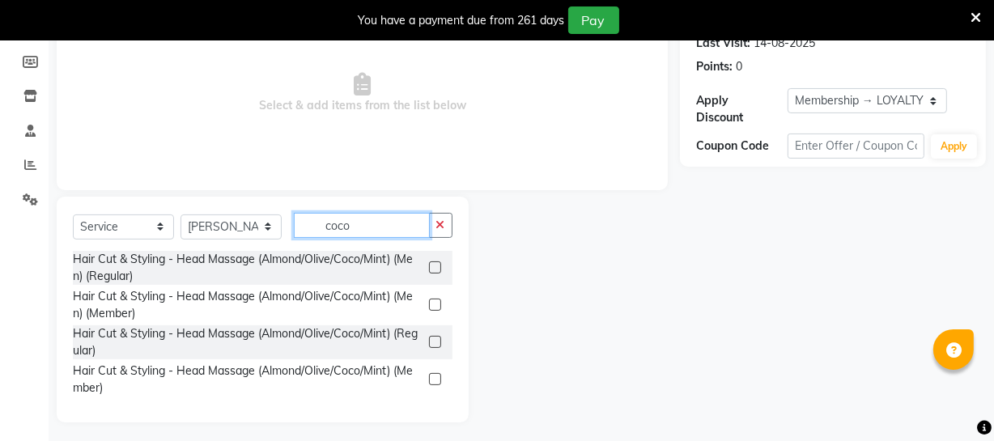
type input "coco"
click at [434, 339] on label at bounding box center [435, 342] width 12 height 12
click at [434, 339] on input "checkbox" at bounding box center [434, 342] width 11 height 11
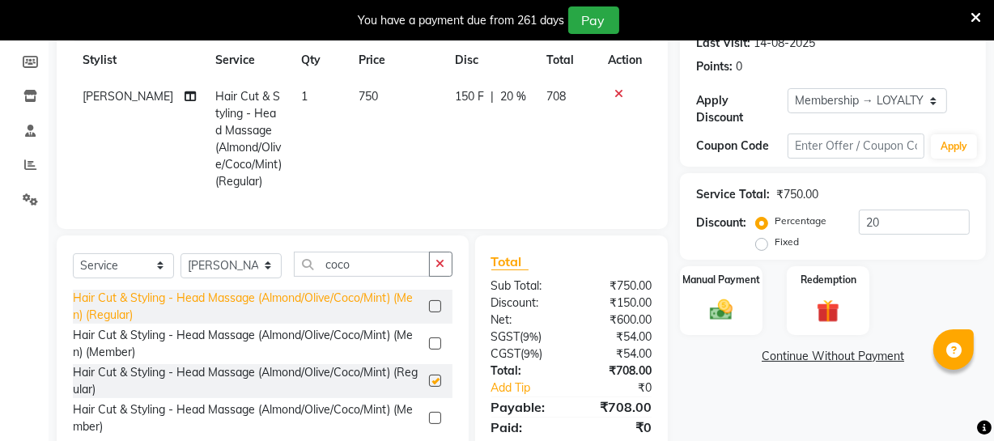
checkbox input "false"
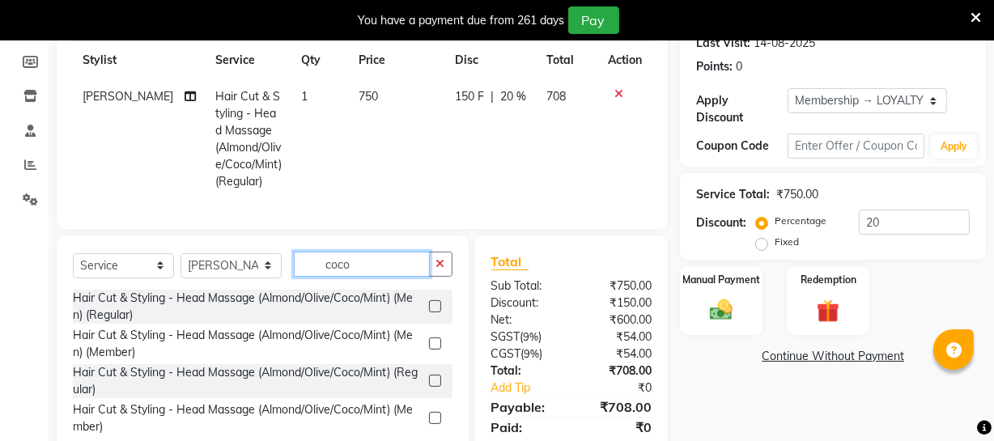
click at [393, 277] on input "coco" at bounding box center [362, 264] width 136 height 25
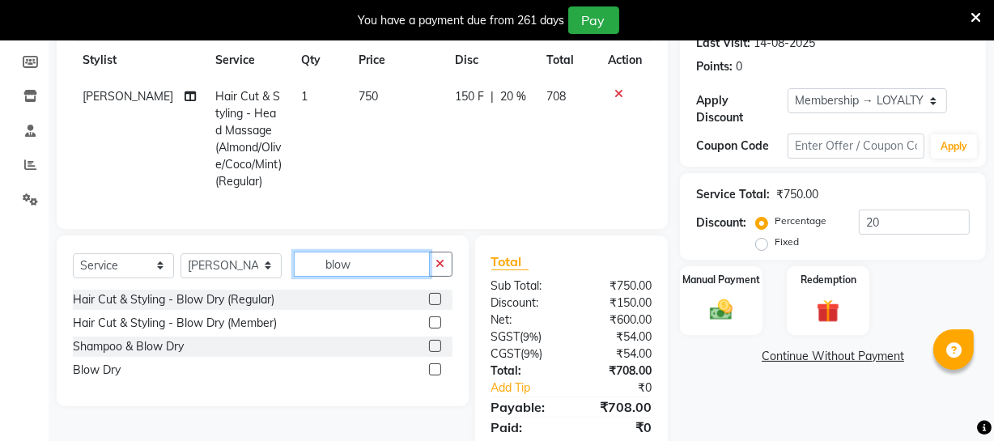
type input "blow"
click at [437, 305] on label at bounding box center [435, 299] width 12 height 12
click at [437, 305] on input "checkbox" at bounding box center [434, 300] width 11 height 11
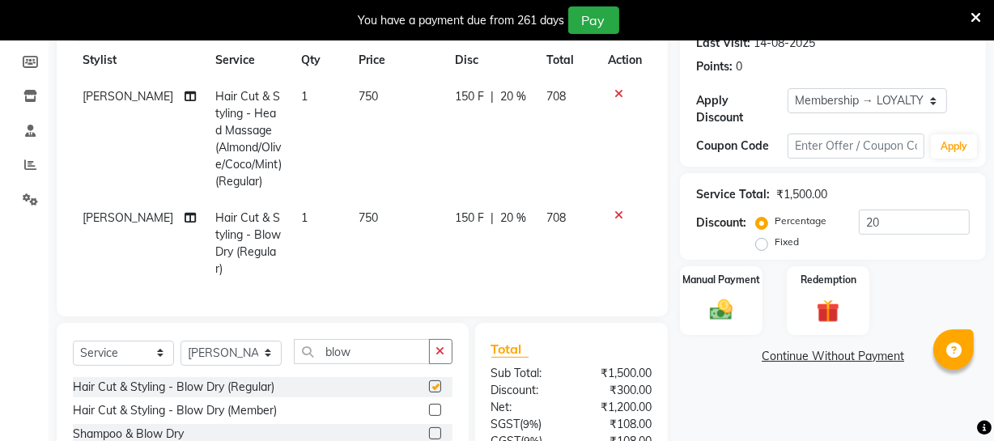
checkbox input "false"
click at [371, 347] on input "blow" at bounding box center [362, 351] width 136 height 25
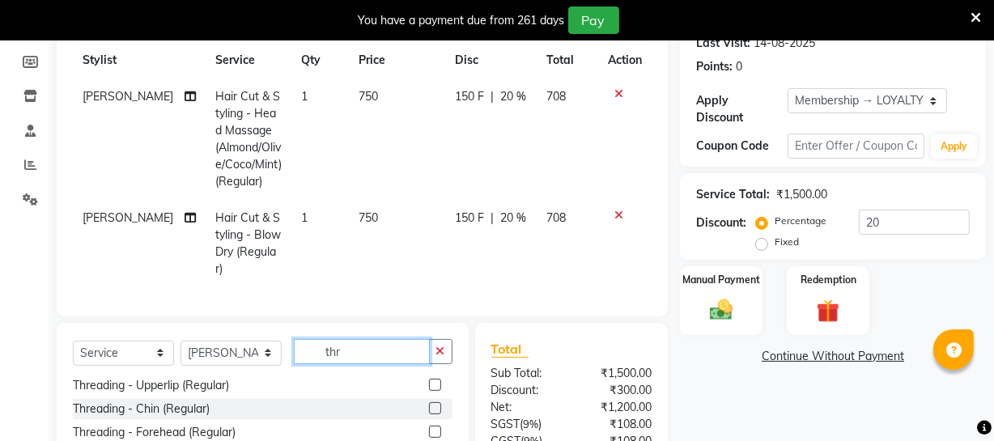
scroll to position [0, 0]
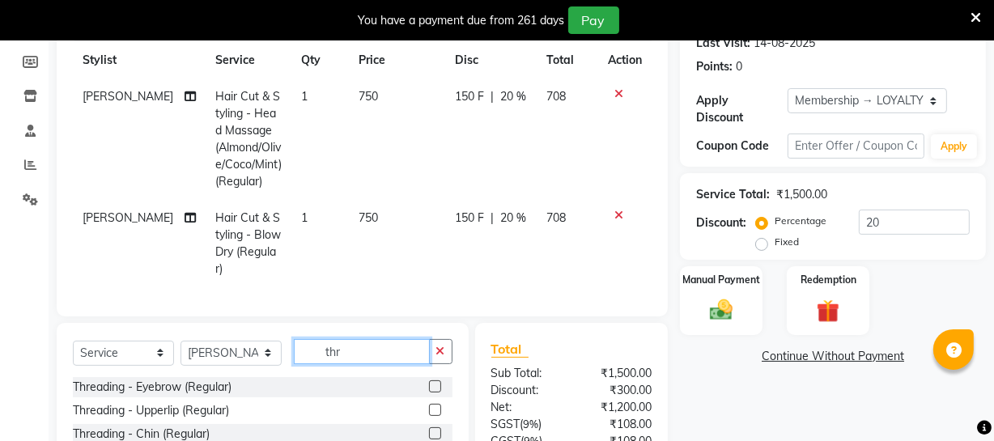
type input "thr"
click at [429, 404] on label at bounding box center [435, 410] width 12 height 12
click at [429, 405] on input "checkbox" at bounding box center [434, 410] width 11 height 11
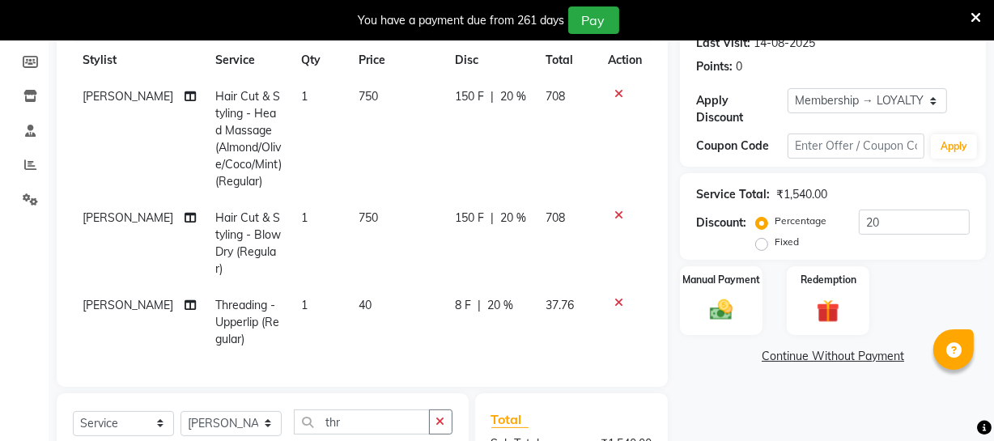
checkbox input "false"
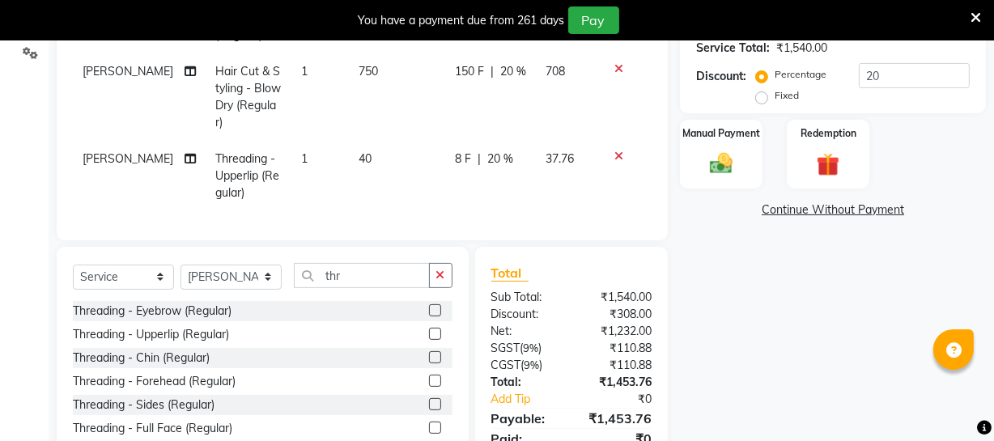
click at [429, 351] on label at bounding box center [435, 357] width 12 height 12
click at [429, 353] on input "checkbox" at bounding box center [434, 358] width 11 height 11
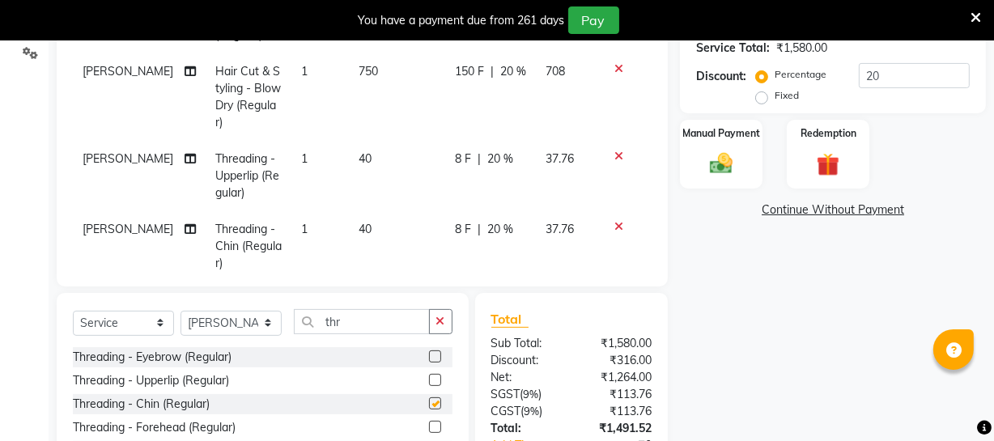
checkbox input "false"
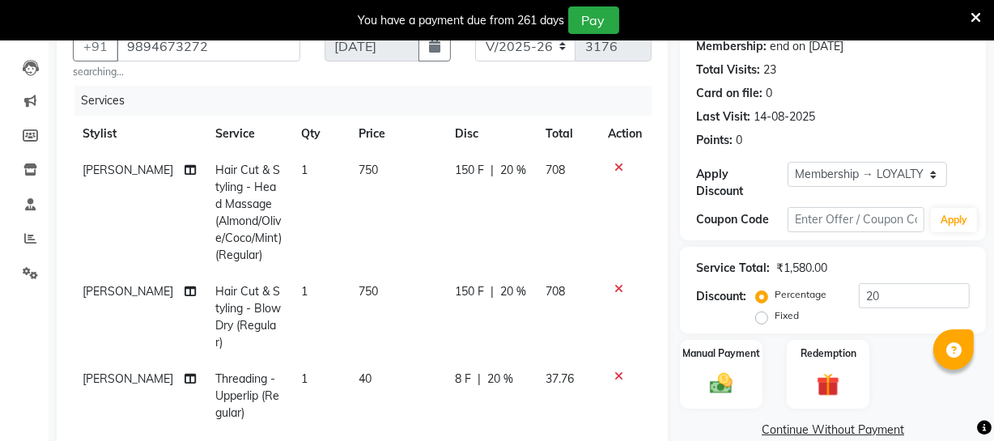
click at [358, 175] on span "750" at bounding box center [367, 170] width 19 height 15
select select "48223"
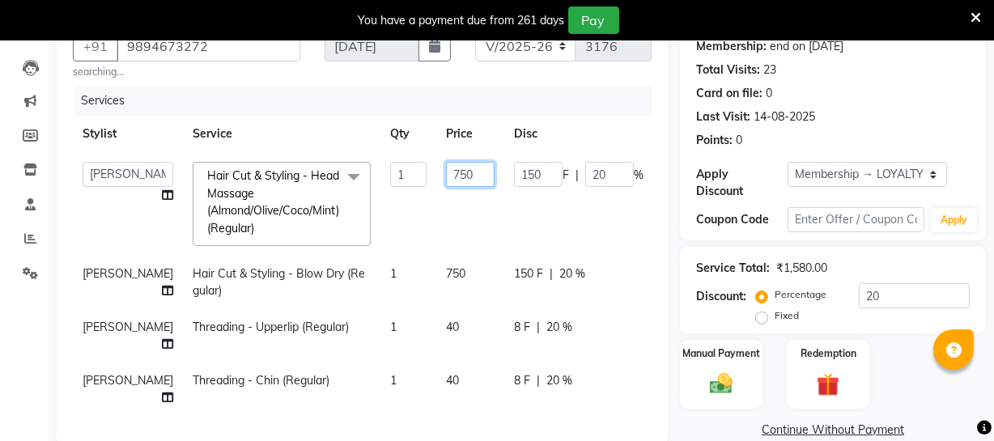
drag, startPoint x: 403, startPoint y: 174, endPoint x: 390, endPoint y: 175, distance: 13.0
click at [446, 175] on input "750" at bounding box center [470, 174] width 49 height 25
type input "850"
click at [436, 278] on td "750" at bounding box center [470, 282] width 68 height 53
select select "48223"
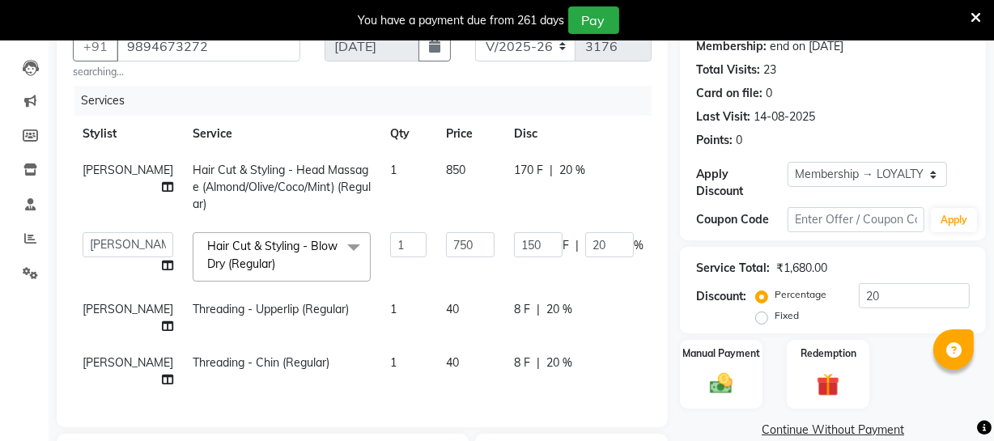
click at [446, 170] on span "850" at bounding box center [455, 170] width 19 height 15
select select "48223"
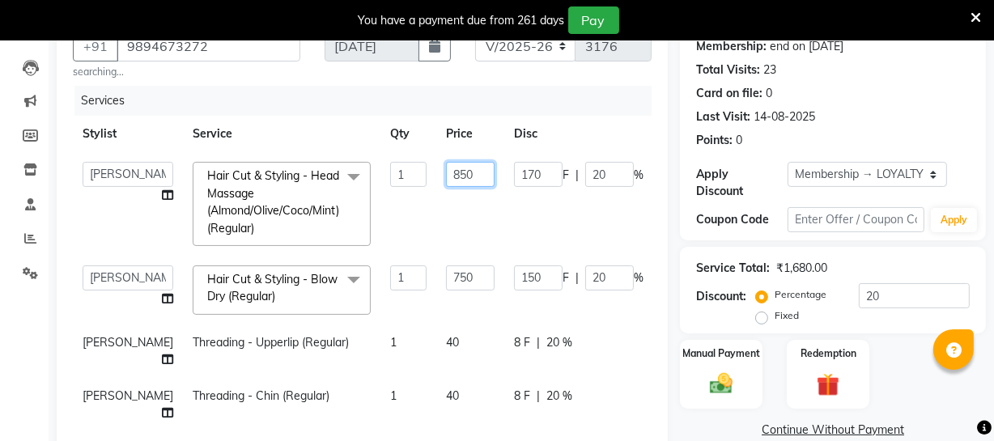
drag, startPoint x: 434, startPoint y: 172, endPoint x: 370, endPoint y: 172, distance: 63.9
click at [370, 172] on tr "Archana Bhagi Deepika Devi Dilip Divya Dolly Dr Prakash Faizan Geetha Virtue TC…" at bounding box center [413, 204] width 681 height 104
type input "1000"
click at [436, 279] on td "750" at bounding box center [470, 290] width 68 height 69
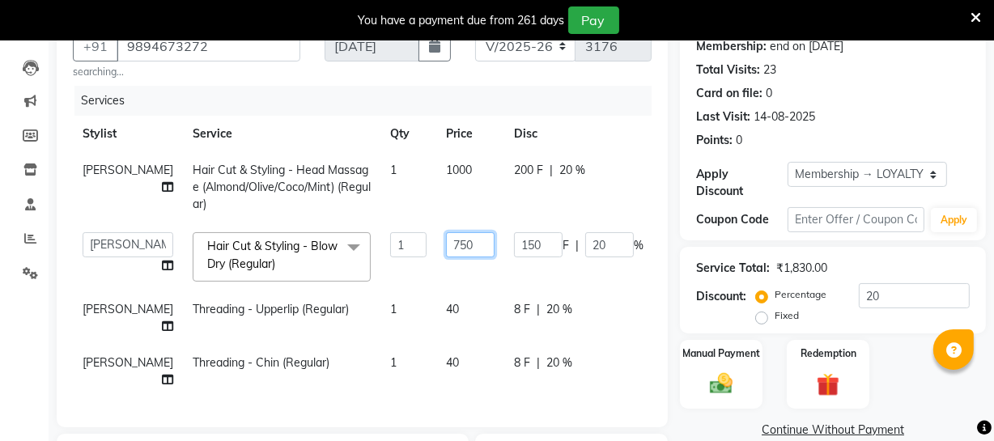
drag, startPoint x: 400, startPoint y: 244, endPoint x: 365, endPoint y: 243, distance: 34.8
click at [365, 243] on tr "Archana Bhagi Deepika Devi Dilip Divya Dolly Dr Prakash Faizan Geetha Virtue TC…" at bounding box center [413, 257] width 681 height 69
type input "850"
click at [398, 311] on tbody "Bhagi Hair Cut & Styling - Head Massage (Almond/Olive/Coco/Mint) (Regular) 1 10…" at bounding box center [413, 275] width 681 height 246
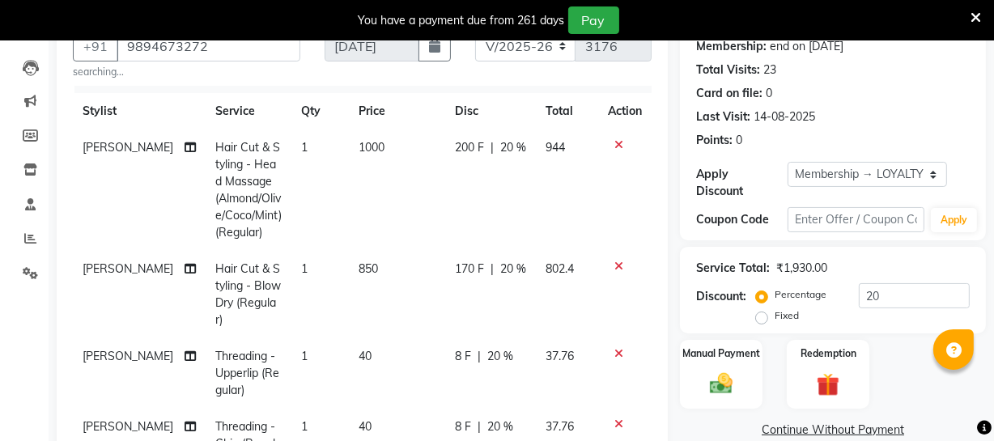
scroll to position [35, 0]
click at [358, 347] on span "40" at bounding box center [364, 354] width 13 height 15
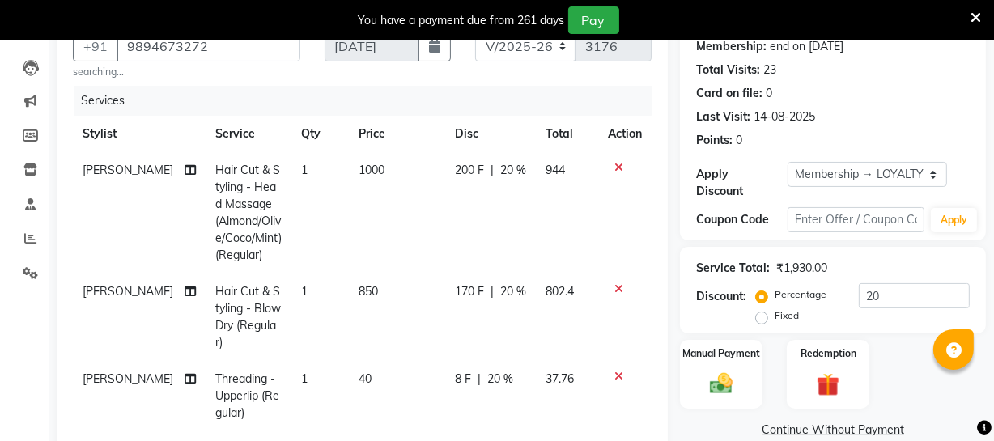
select select "48223"
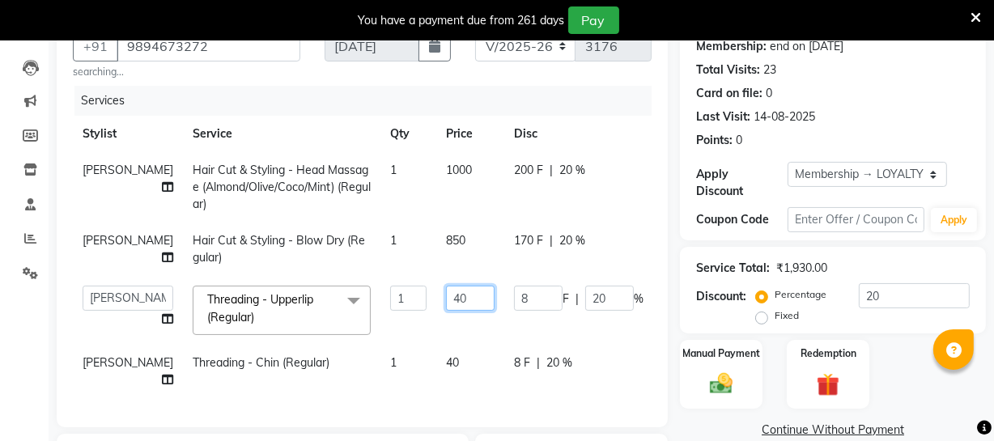
drag, startPoint x: 404, startPoint y: 303, endPoint x: 390, endPoint y: 299, distance: 14.1
click at [446, 299] on input "40" at bounding box center [470, 298] width 49 height 25
type input "50"
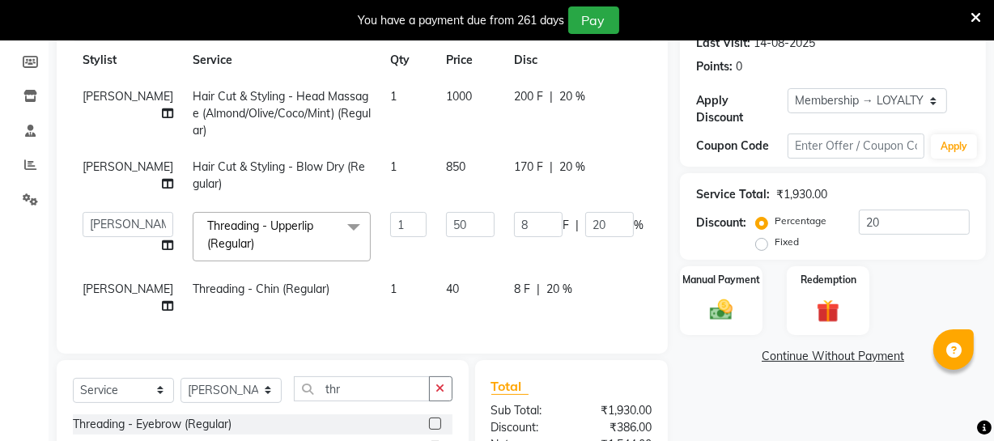
click at [393, 295] on tbody "Bhagi Hair Cut & Styling - Head Massage (Almond/Olive/Coco/Mint) (Regular) 1 10…" at bounding box center [413, 201] width 681 height 246
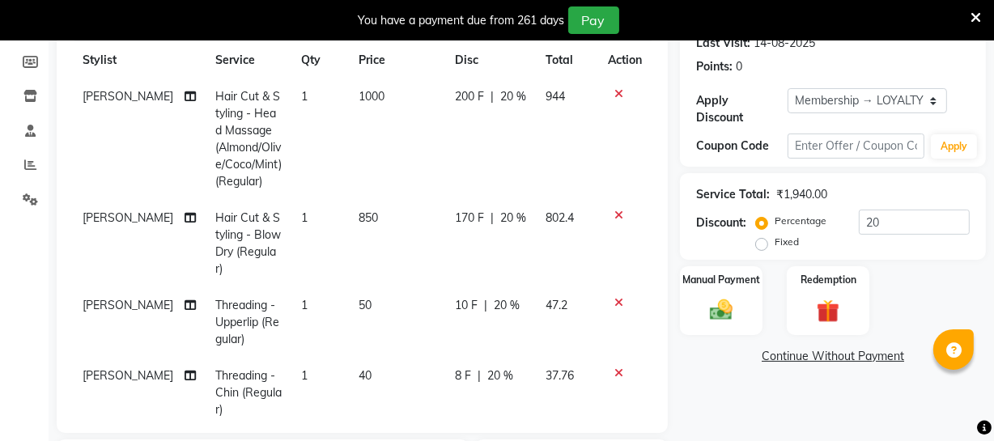
click at [358, 371] on span "40" at bounding box center [364, 375] width 13 height 15
select select "48223"
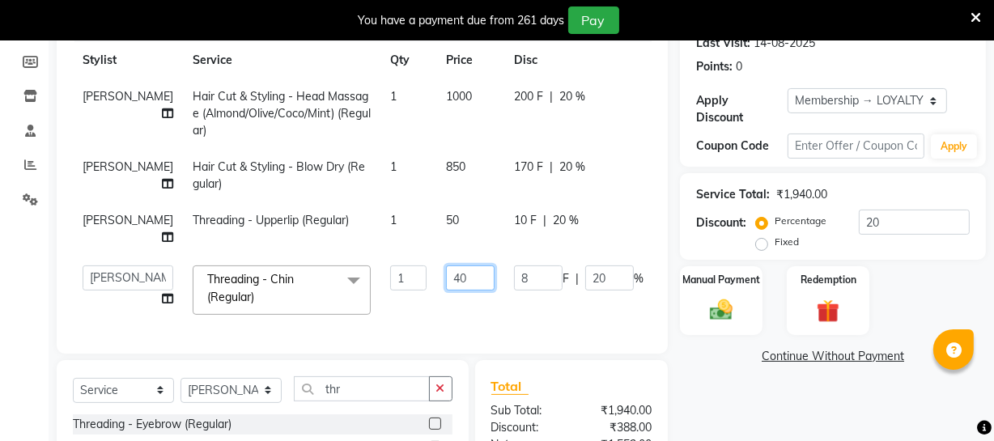
click at [446, 277] on input "40" at bounding box center [470, 277] width 49 height 25
type input "50"
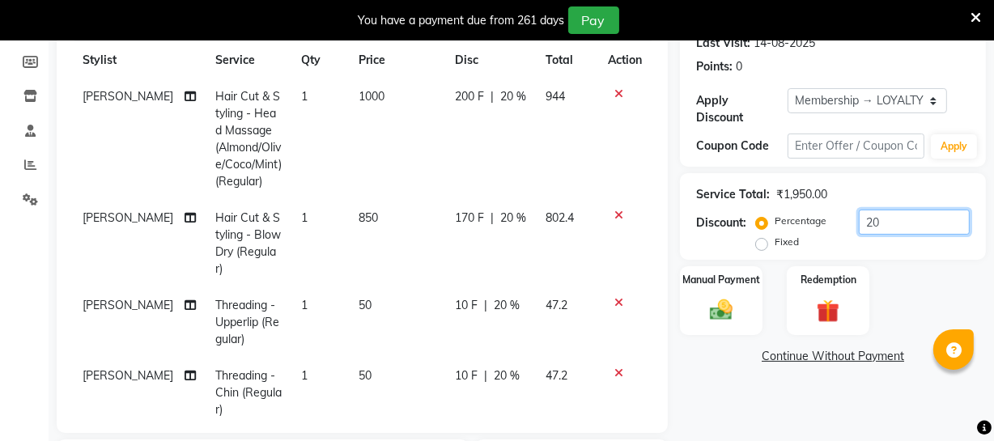
drag, startPoint x: 903, startPoint y: 214, endPoint x: 807, endPoint y: 214, distance: 96.3
click at [808, 214] on div "Percentage Fixed 20" at bounding box center [864, 232] width 210 height 44
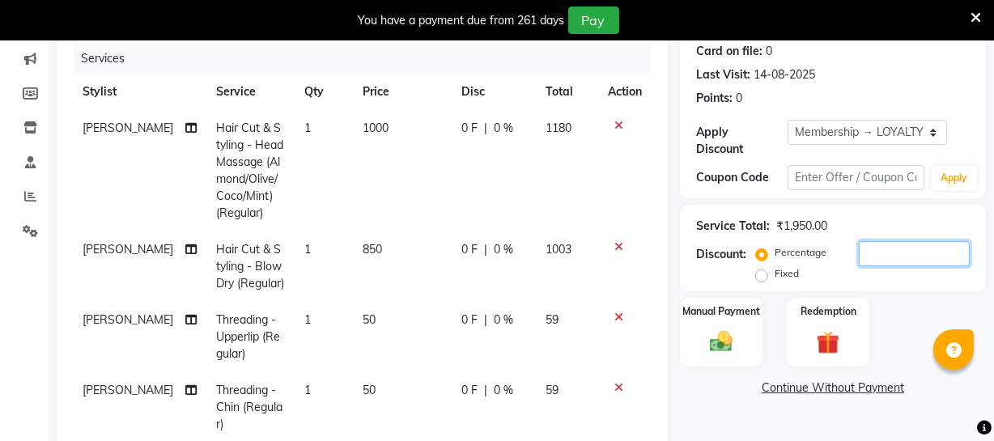
scroll to position [422, 0]
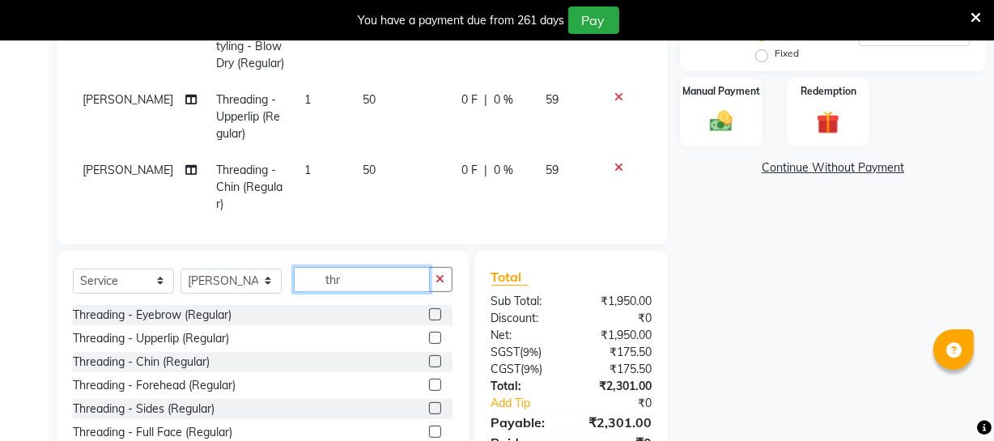
click at [372, 287] on input "thr" at bounding box center [362, 279] width 136 height 25
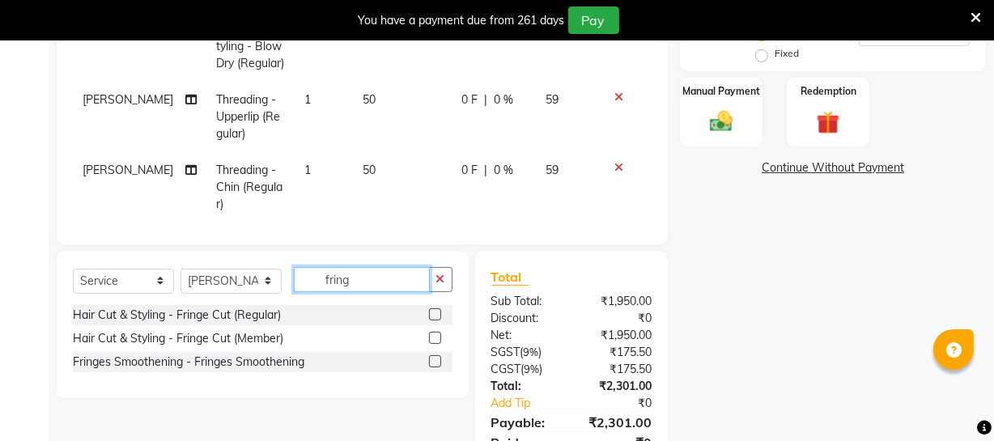
type input "fring"
click at [437, 309] on label at bounding box center [435, 314] width 12 height 12
click at [437, 310] on input "checkbox" at bounding box center [434, 315] width 11 height 11
checkbox input "false"
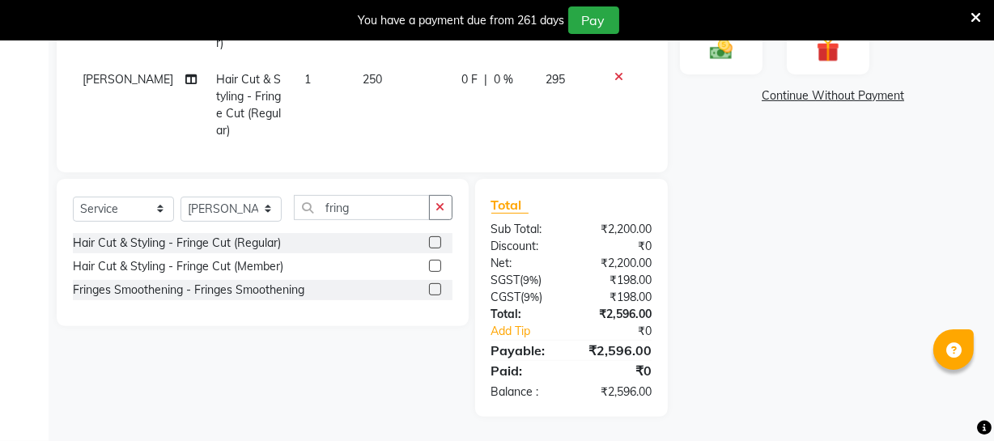
scroll to position [201, 0]
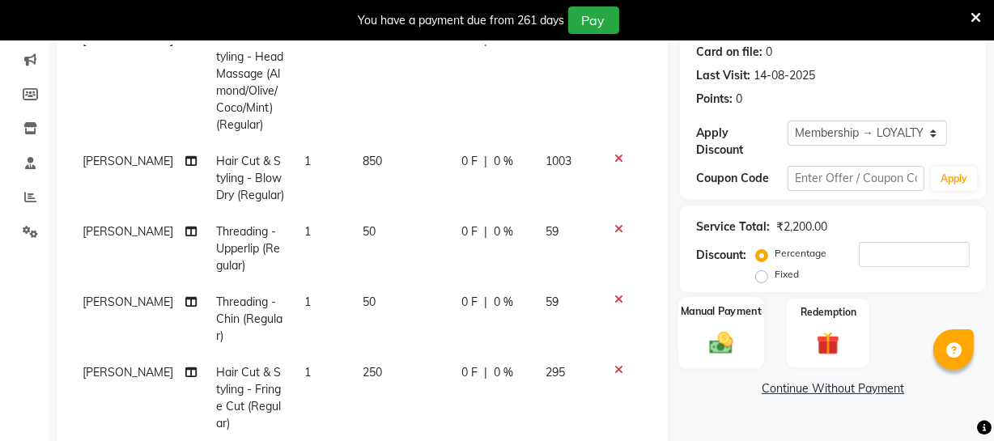
click at [734, 341] on img at bounding box center [721, 343] width 39 height 28
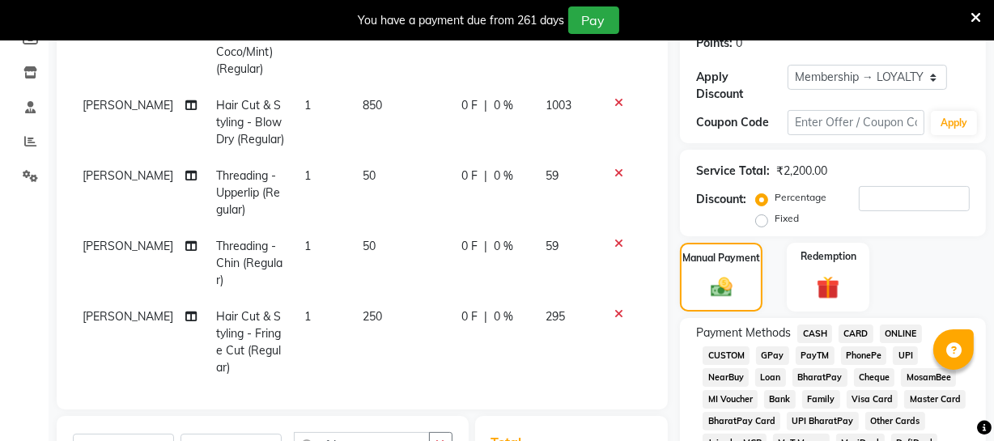
scroll to position [348, 0]
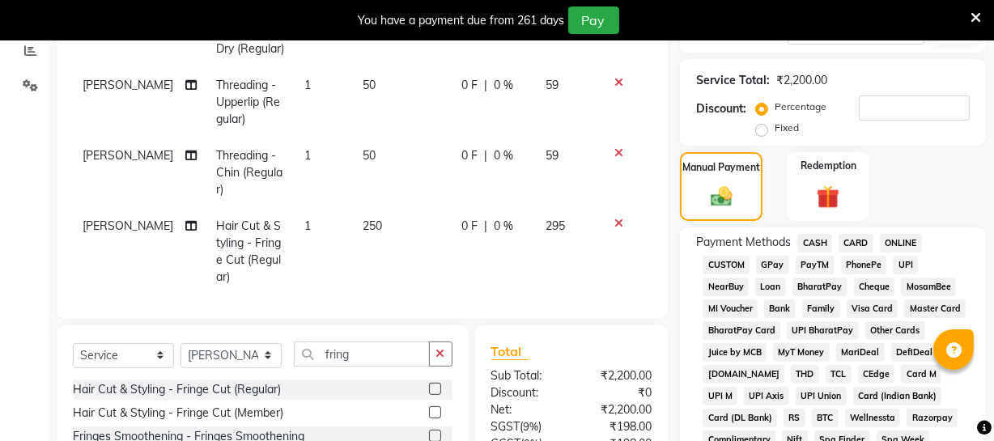
click at [906, 246] on span "ONLINE" at bounding box center [901, 243] width 42 height 19
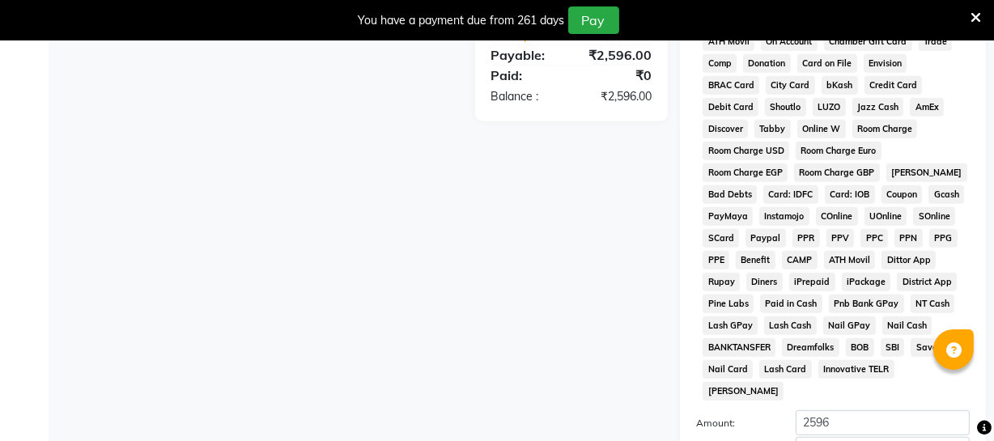
scroll to position [880, 0]
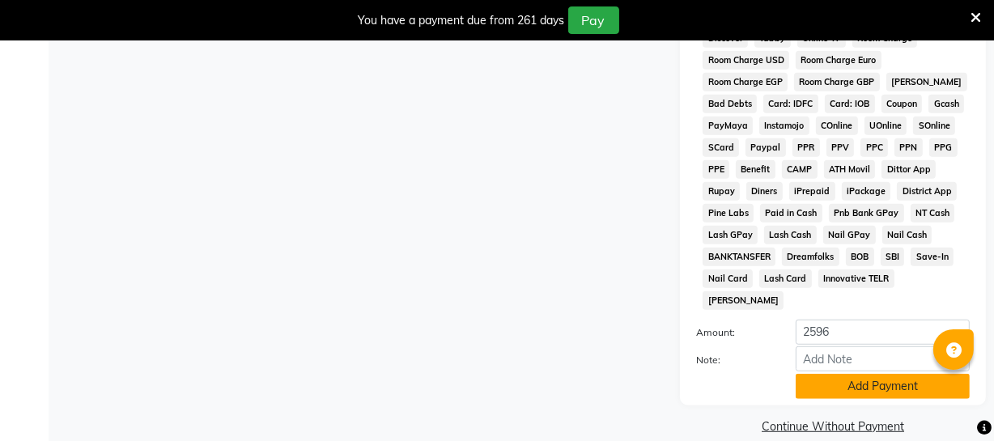
click at [851, 374] on button "Add Payment" at bounding box center [882, 386] width 174 height 25
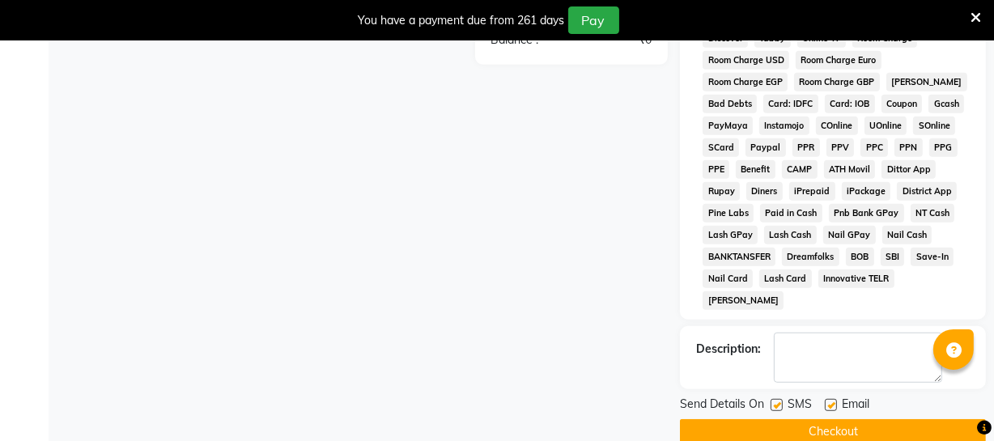
click at [835, 419] on button "Checkout" at bounding box center [833, 431] width 306 height 25
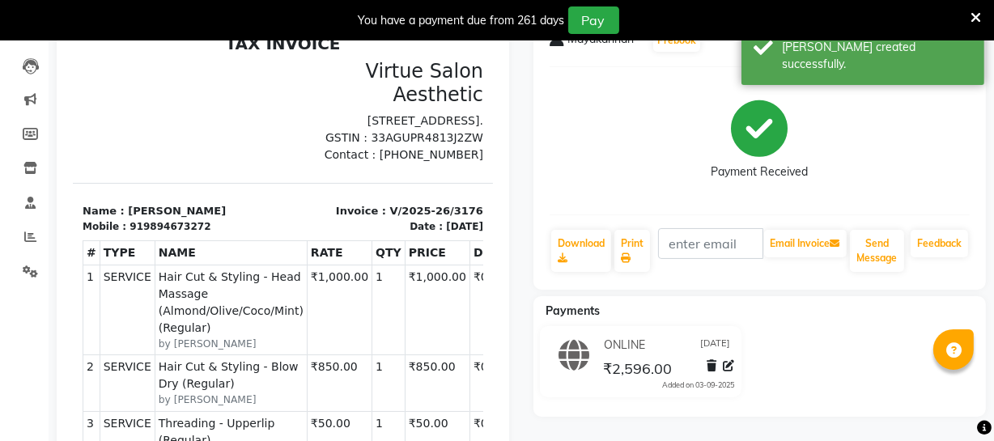
scroll to position [627, 0]
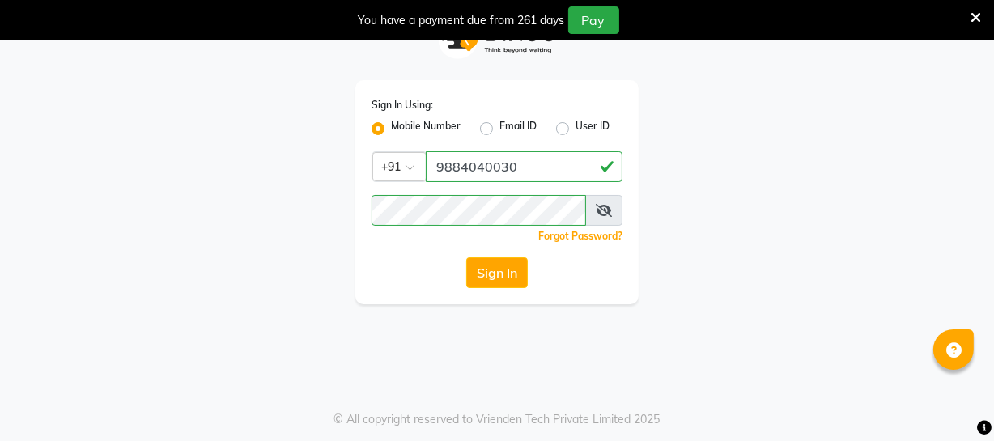
scroll to position [40, 0]
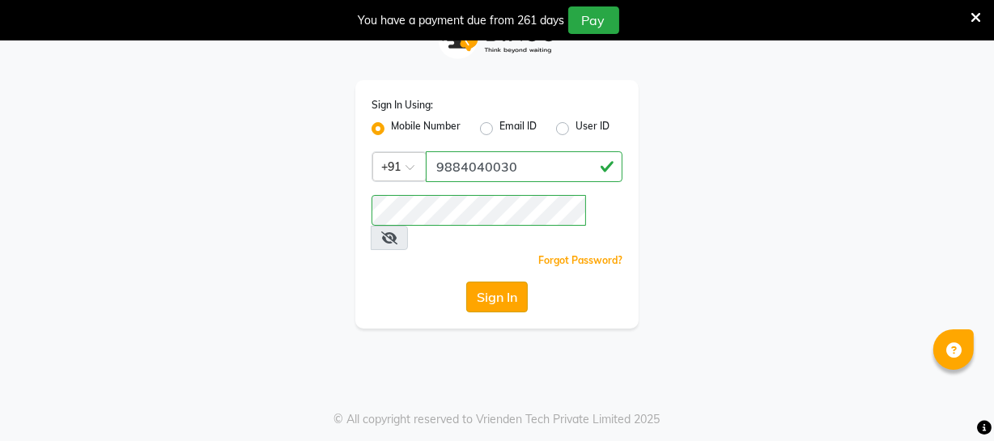
click at [504, 282] on button "Sign In" at bounding box center [496, 297] width 61 height 31
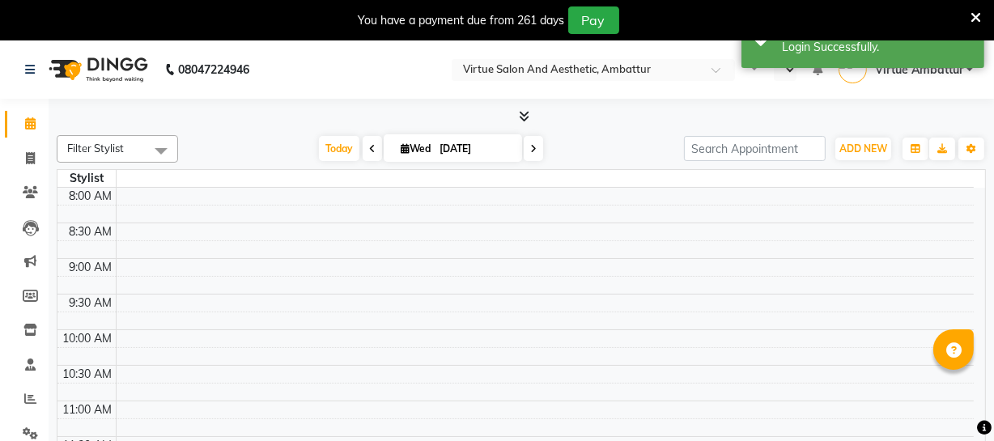
select select "en"
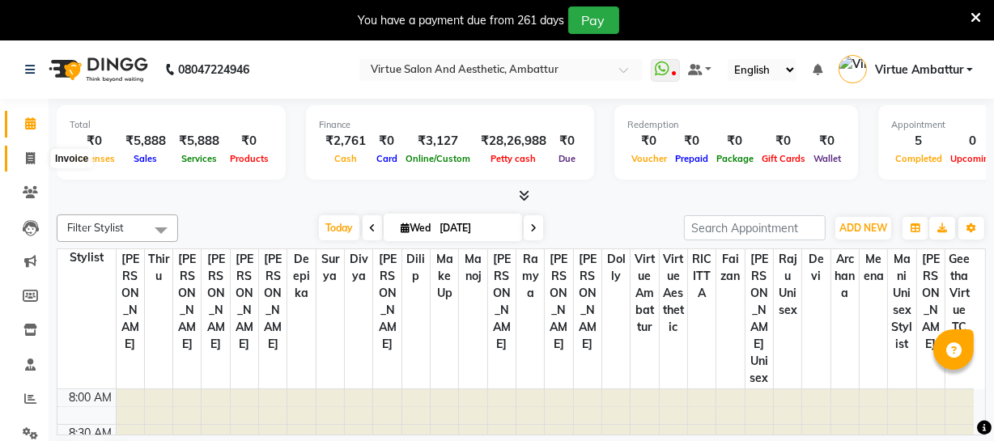
click at [26, 153] on icon at bounding box center [30, 158] width 9 height 12
select select "service"
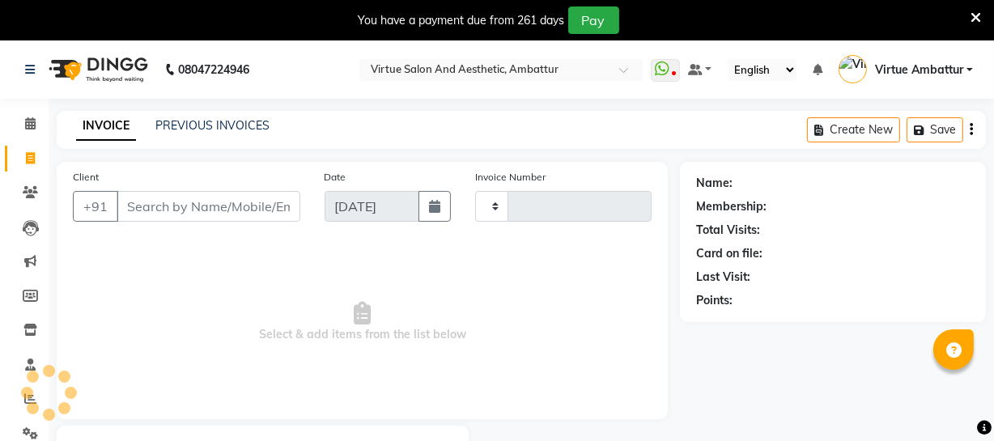
type input "3177"
select select "5237"
click at [208, 129] on link "PREVIOUS INVOICES" at bounding box center [212, 125] width 114 height 15
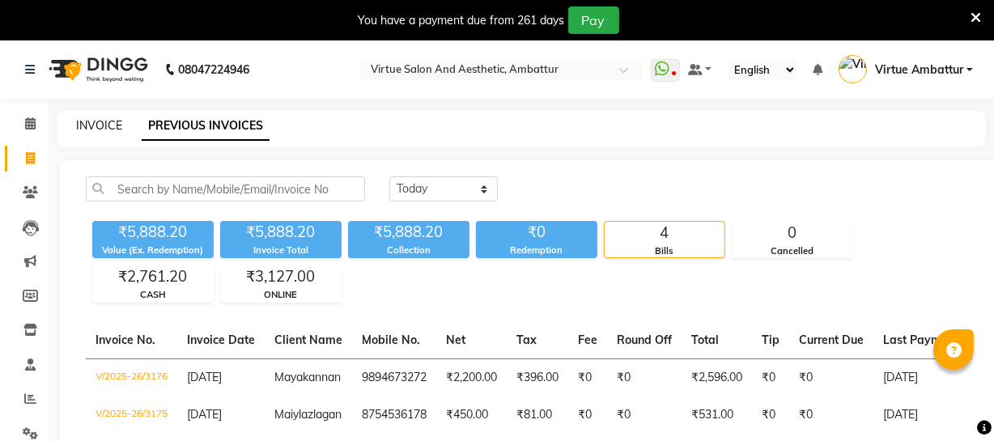
click at [106, 125] on link "INVOICE" at bounding box center [99, 125] width 46 height 15
select select "service"
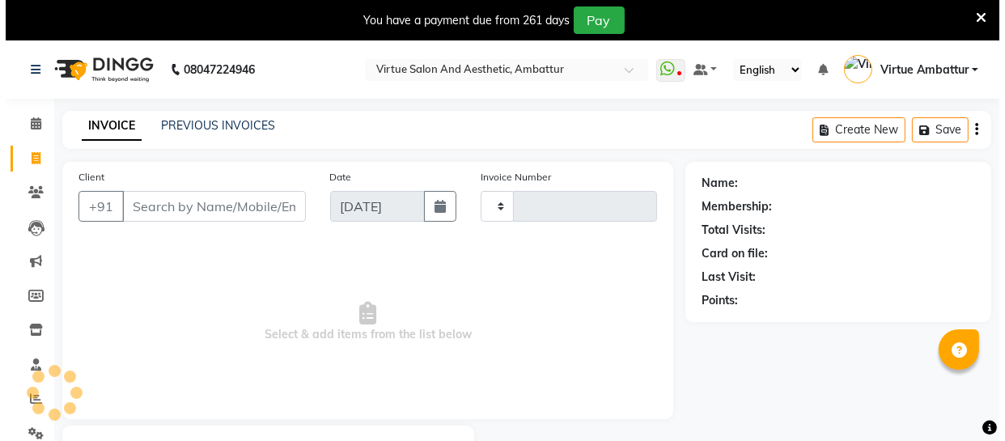
scroll to position [87, 0]
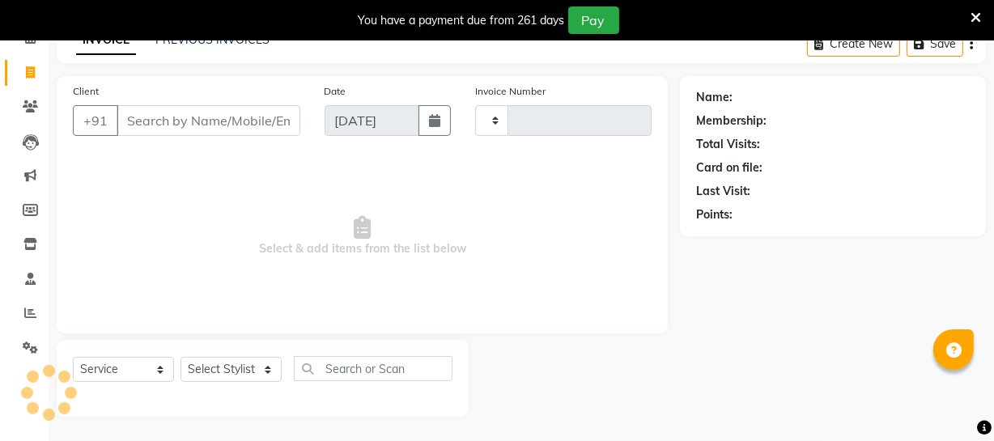
type input "3177"
select select "5237"
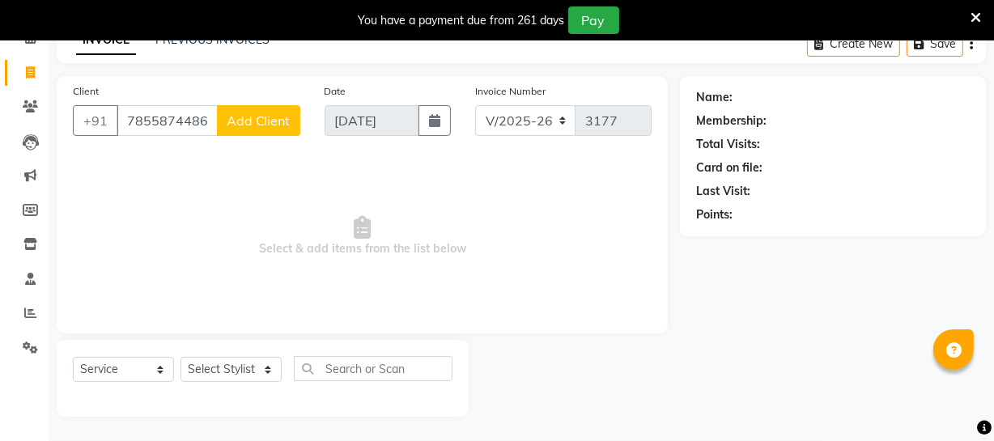
click at [147, 117] on input "7855874486" at bounding box center [167, 120] width 101 height 31
type input "7875874486"
click at [280, 125] on span "Add Client" at bounding box center [259, 120] width 64 height 16
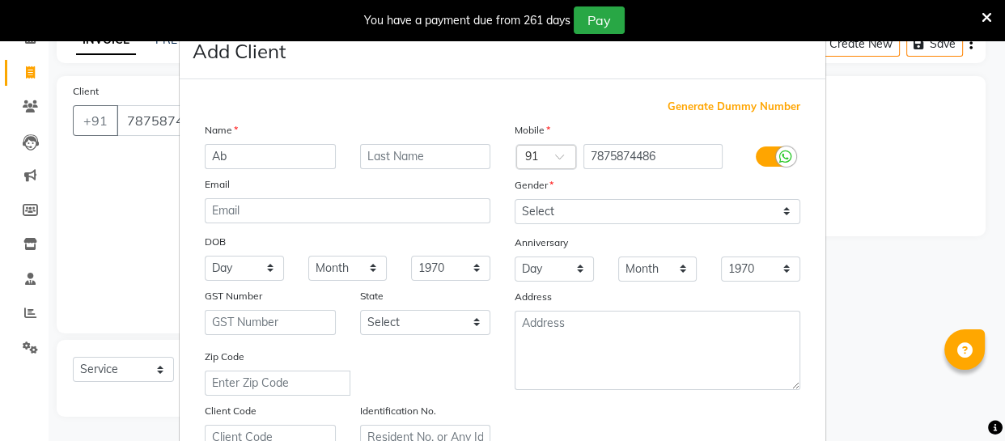
type input "A"
type input "Srimathi"
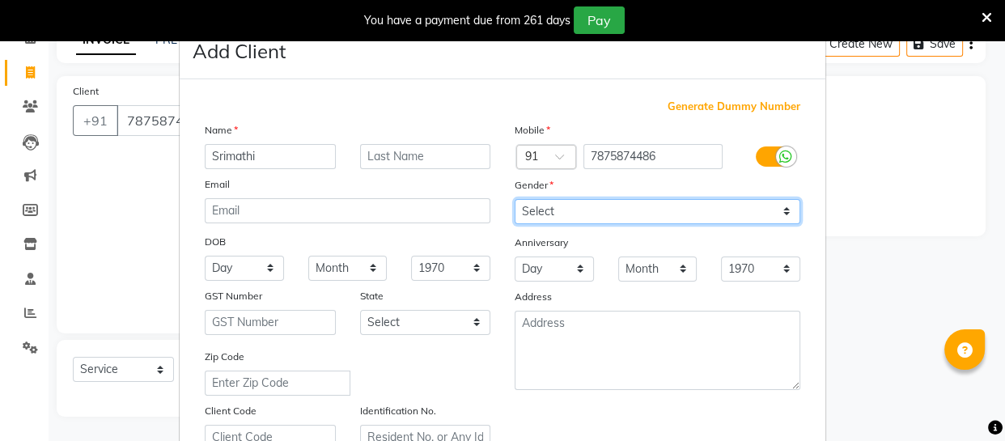
drag, startPoint x: 635, startPoint y: 213, endPoint x: 615, endPoint y: 213, distance: 20.2
click at [632, 213] on select "Select Male Female Other Prefer Not To Say" at bounding box center [658, 211] width 286 height 25
select select "female"
click at [515, 199] on select "Select Male Female Other Prefer Not To Say" at bounding box center [658, 211] width 286 height 25
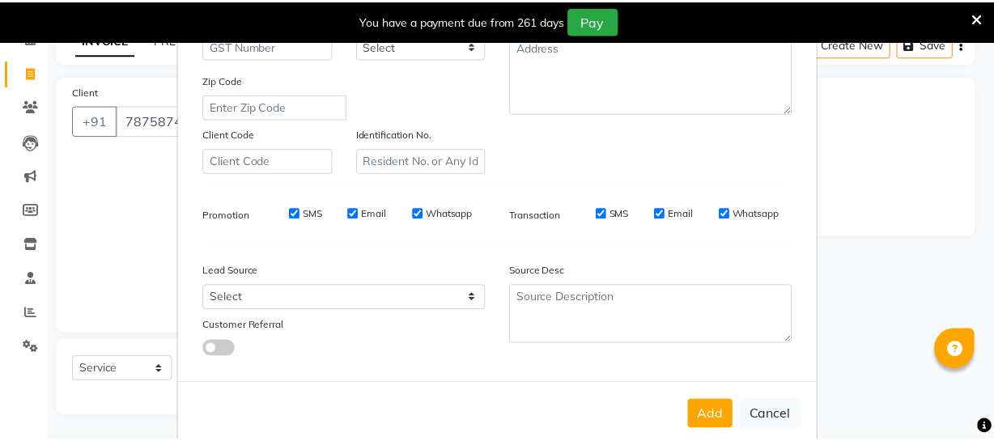
scroll to position [311, 0]
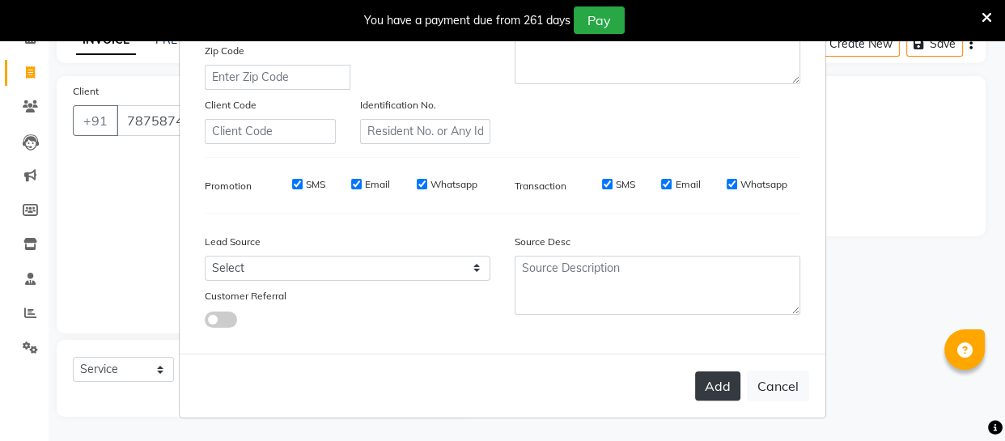
click at [714, 391] on button "Add" at bounding box center [717, 385] width 45 height 29
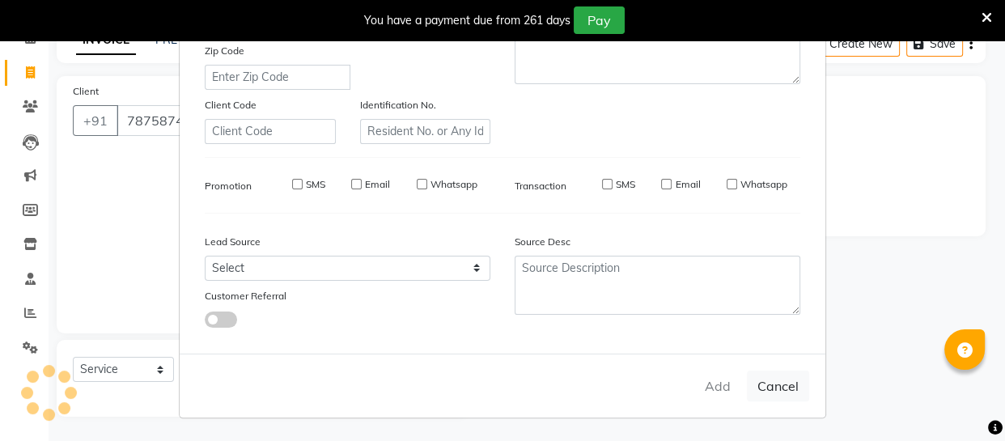
select select
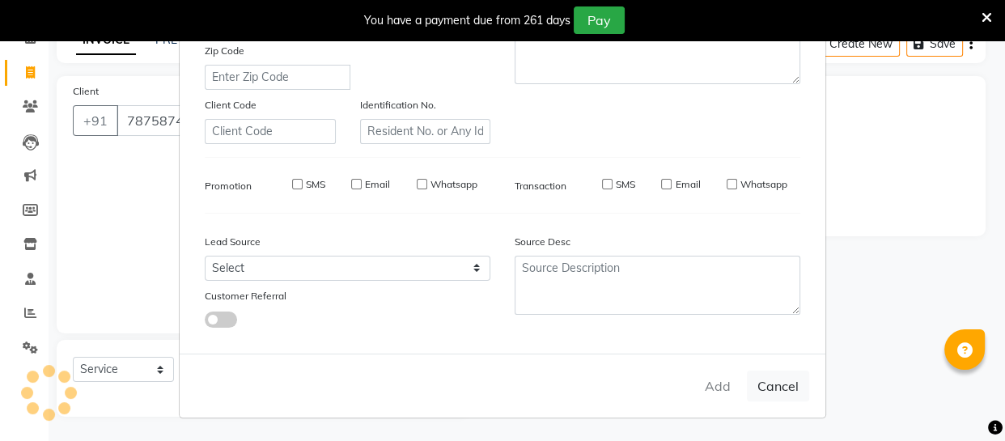
select select
checkbox input "false"
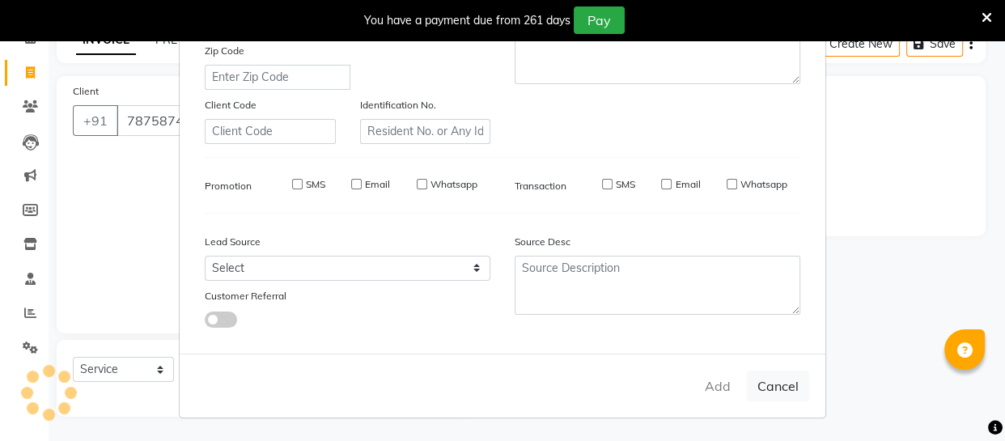
checkbox input "false"
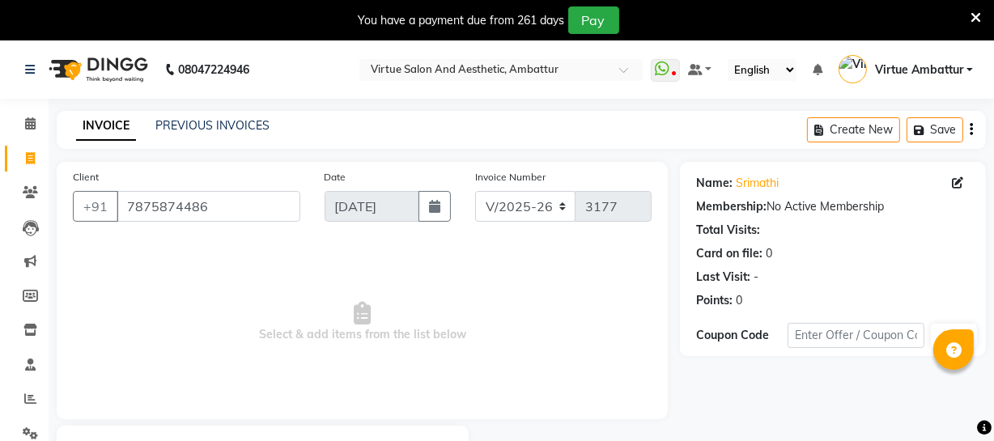
scroll to position [87, 0]
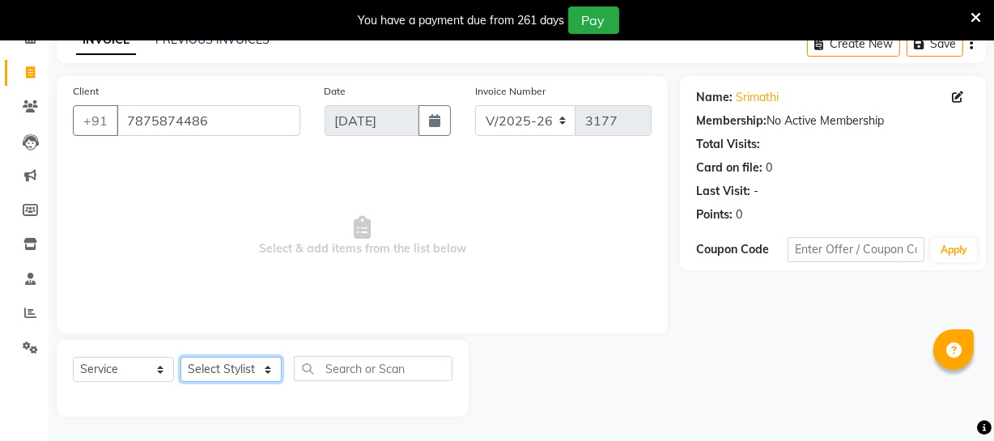
click at [241, 367] on select "Select Stylist Archana Bhagi Deepika Devi Dilip Divya Dolly Dr Prakash Faizan G…" at bounding box center [230, 369] width 101 height 25
select select "39033"
click at [180, 357] on select "Select Stylist Archana Bhagi Deepika Devi Dilip Divya Dolly Dr Prakash Faizan G…" at bounding box center [230, 369] width 101 height 25
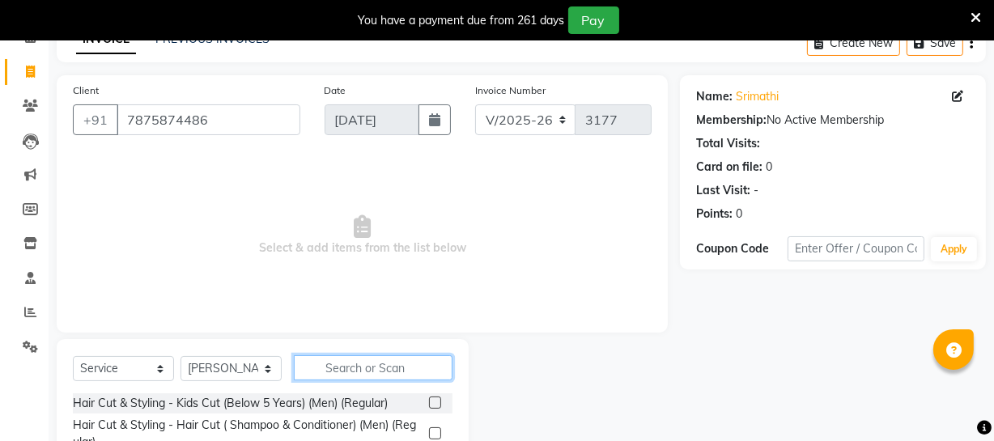
click at [343, 371] on input "text" at bounding box center [373, 367] width 159 height 25
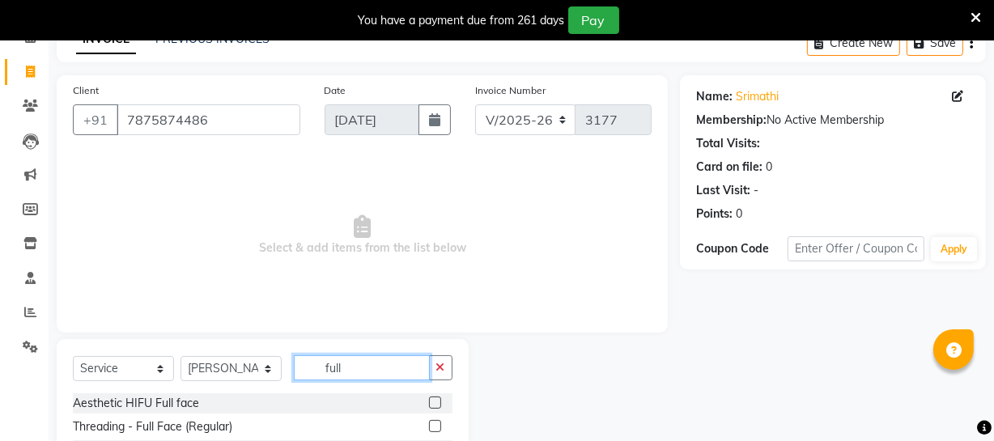
scroll to position [234, 0]
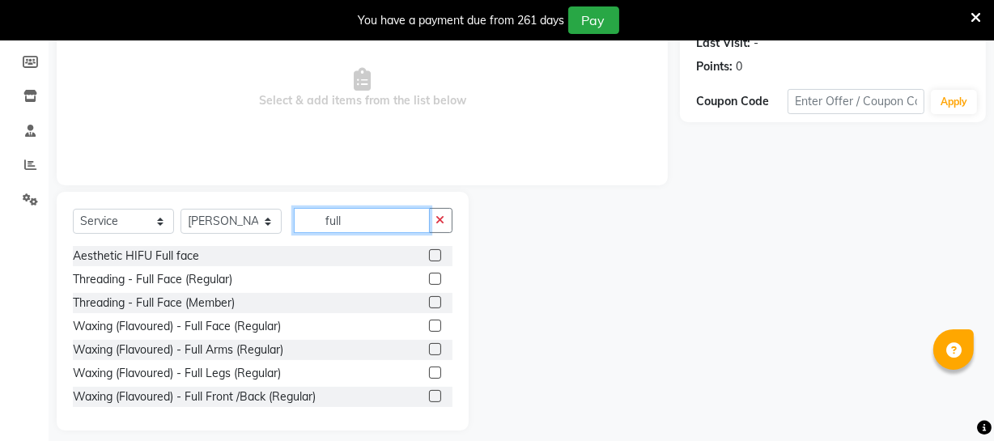
type input "full"
click at [429, 347] on label at bounding box center [435, 349] width 12 height 12
click at [429, 347] on input "checkbox" at bounding box center [434, 350] width 11 height 11
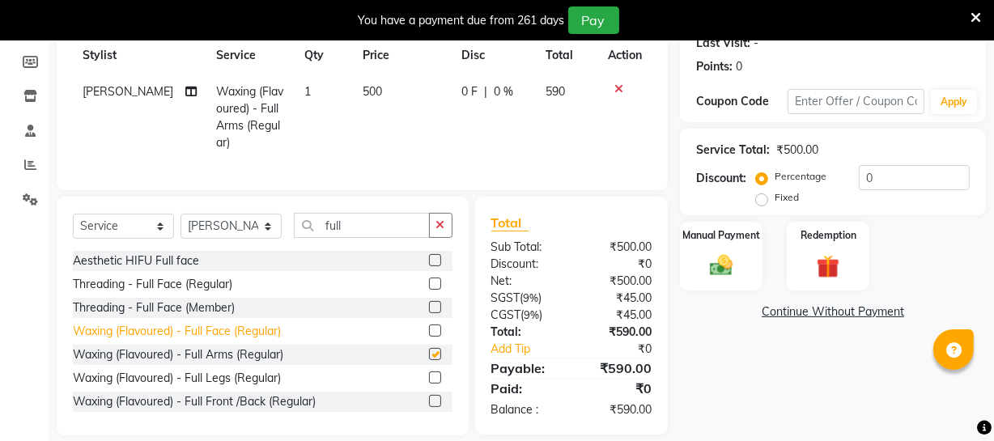
checkbox input "false"
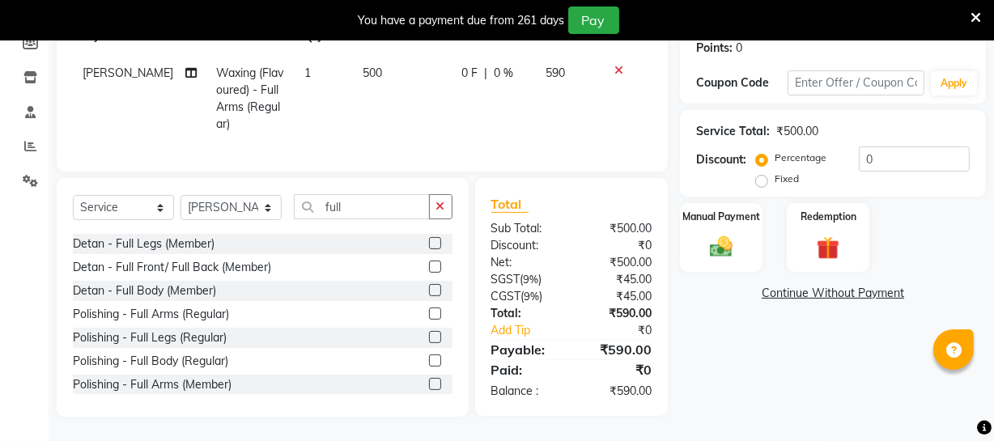
scroll to position [566, 0]
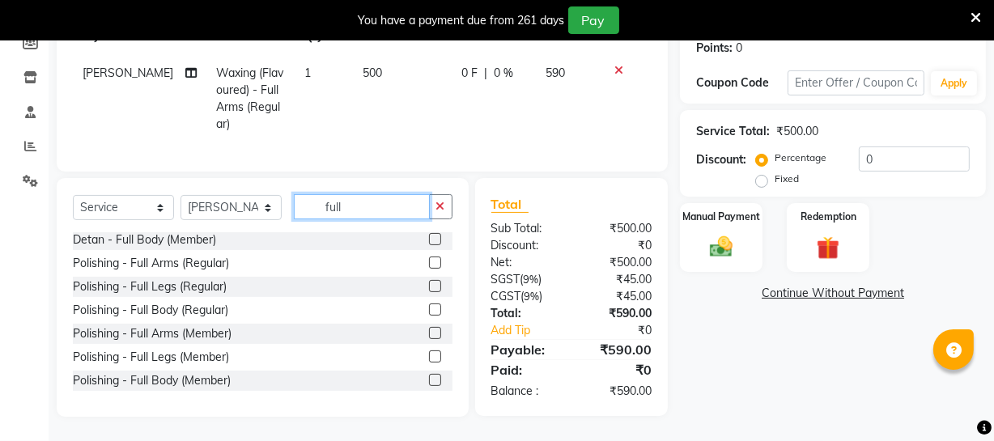
click at [364, 206] on input "full" at bounding box center [362, 206] width 136 height 25
type input "f"
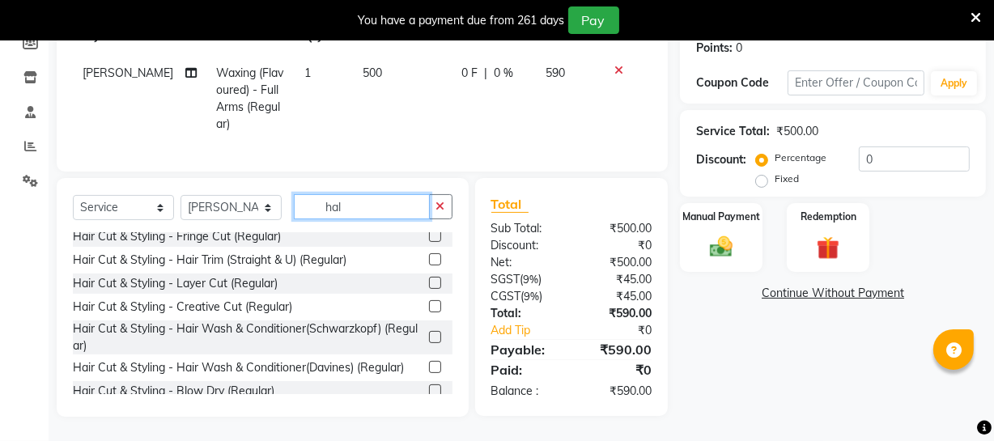
scroll to position [96, 0]
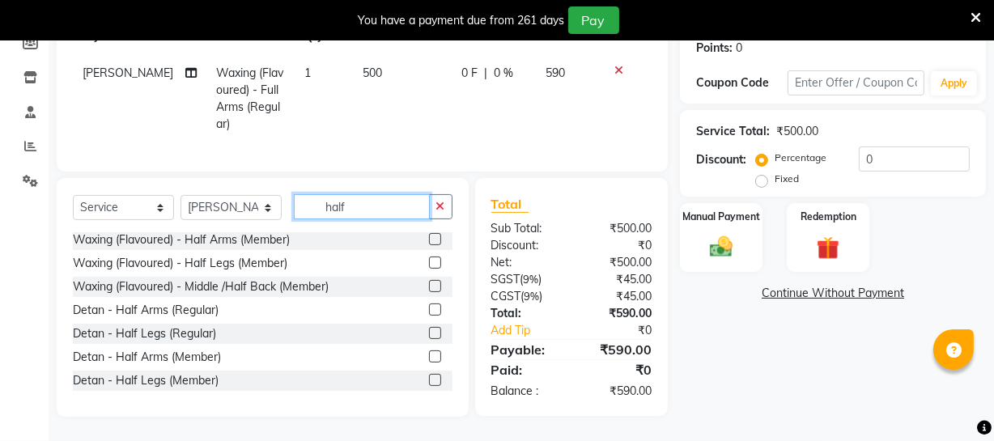
type input "half"
click at [429, 333] on label at bounding box center [435, 333] width 12 height 12
click at [429, 333] on input "checkbox" at bounding box center [434, 334] width 11 height 11
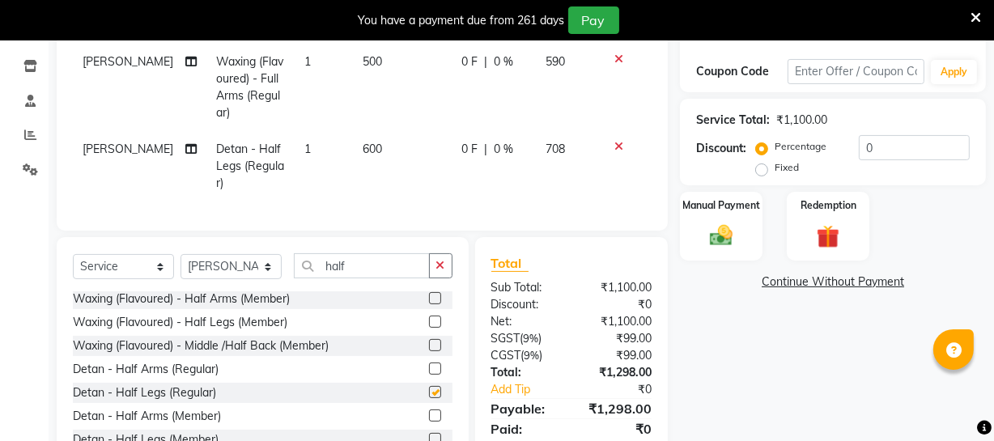
checkbox input "false"
click at [354, 271] on input "half" at bounding box center [362, 265] width 136 height 25
type input "h"
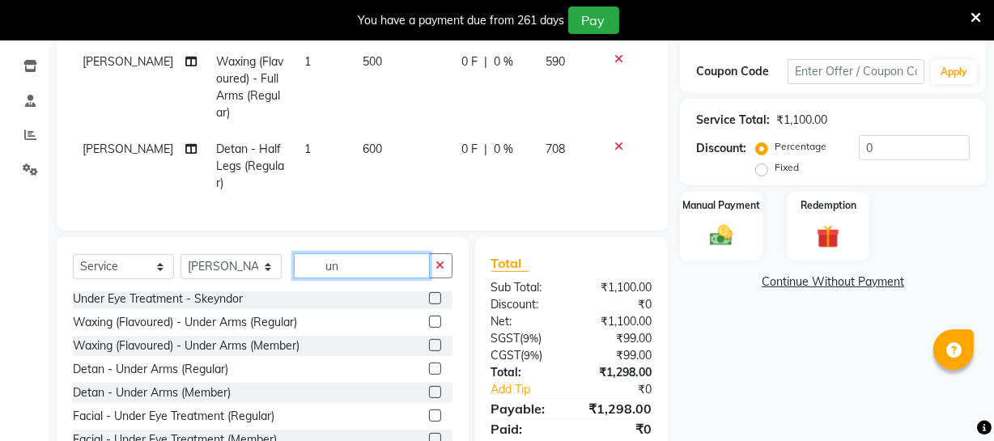
scroll to position [2, 0]
type input "under"
click at [429, 329] on label at bounding box center [435, 322] width 12 height 12
click at [429, 329] on input "checkbox" at bounding box center [434, 323] width 11 height 11
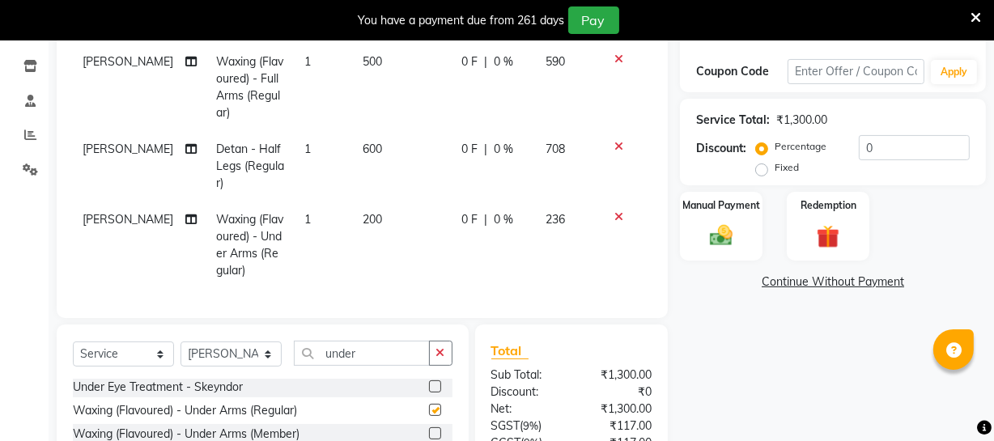
checkbox input "false"
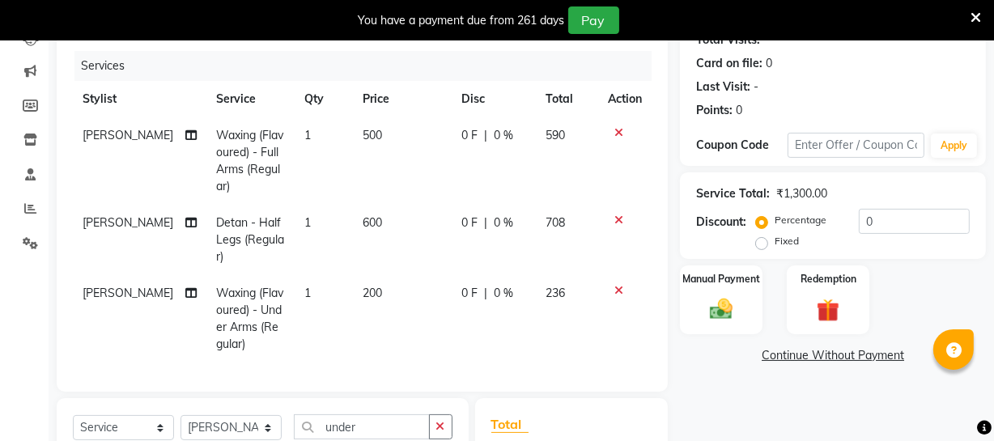
drag, startPoint x: 356, startPoint y: 222, endPoint x: 362, endPoint y: 250, distance: 29.0
click at [362, 229] on span "600" at bounding box center [371, 222] width 19 height 15
select select "39033"
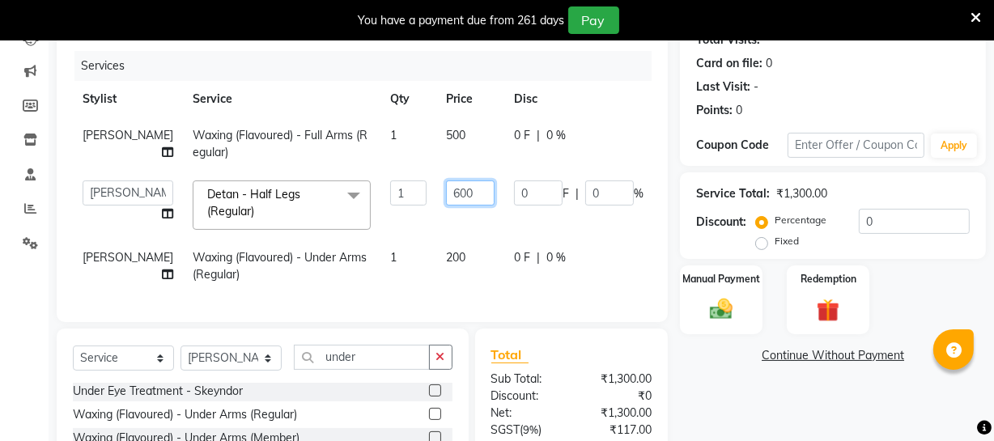
drag, startPoint x: 408, startPoint y: 190, endPoint x: 421, endPoint y: 232, distance: 44.0
click at [446, 192] on input "600" at bounding box center [470, 192] width 49 height 25
type input "500"
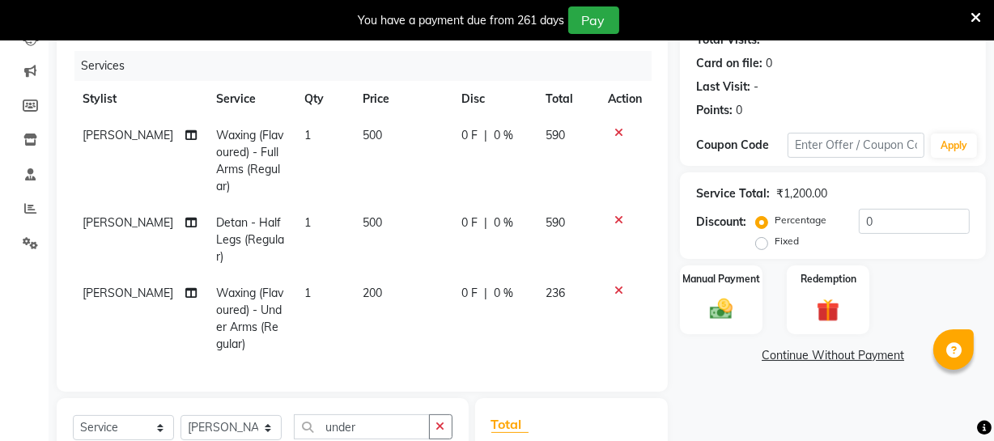
click at [768, 406] on div "Name: Srimathi Membership: No Active Membership Total Visits: Card on file: 0 L…" at bounding box center [839, 304] width 318 height 665
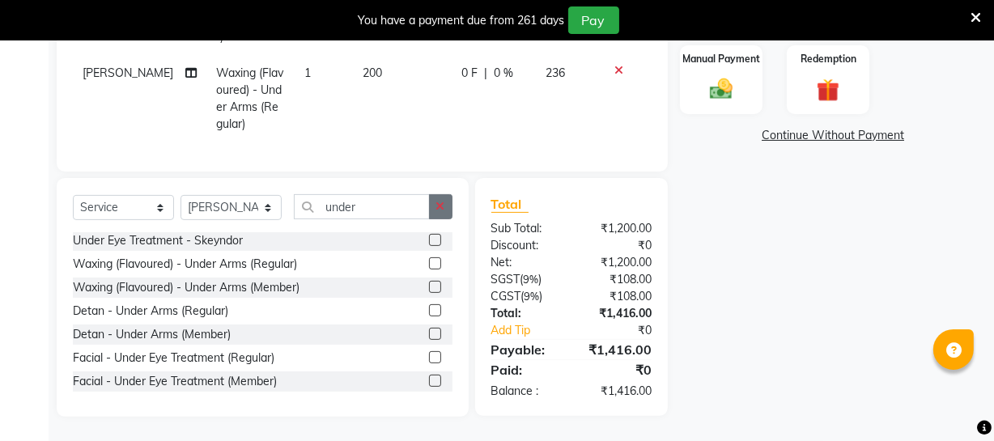
drag, startPoint x: 436, startPoint y: 210, endPoint x: 455, endPoint y: 227, distance: 25.8
click at [435, 210] on button "button" at bounding box center [440, 206] width 23 height 25
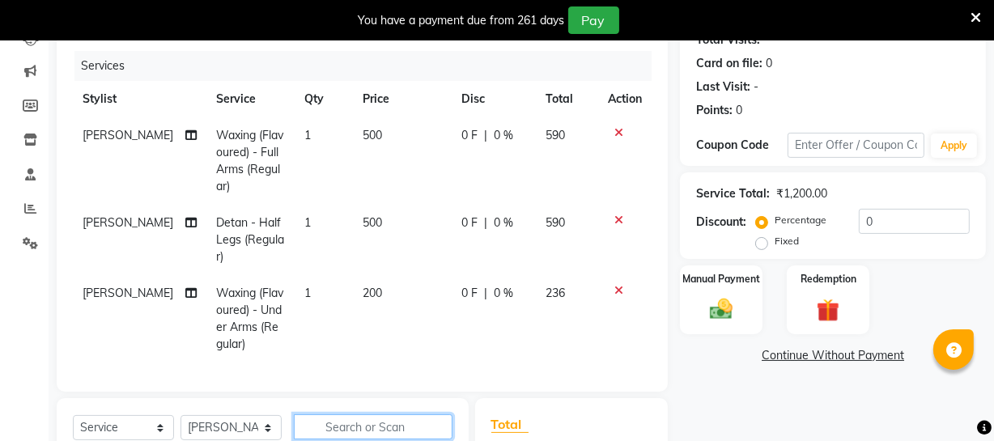
scroll to position [337, 0]
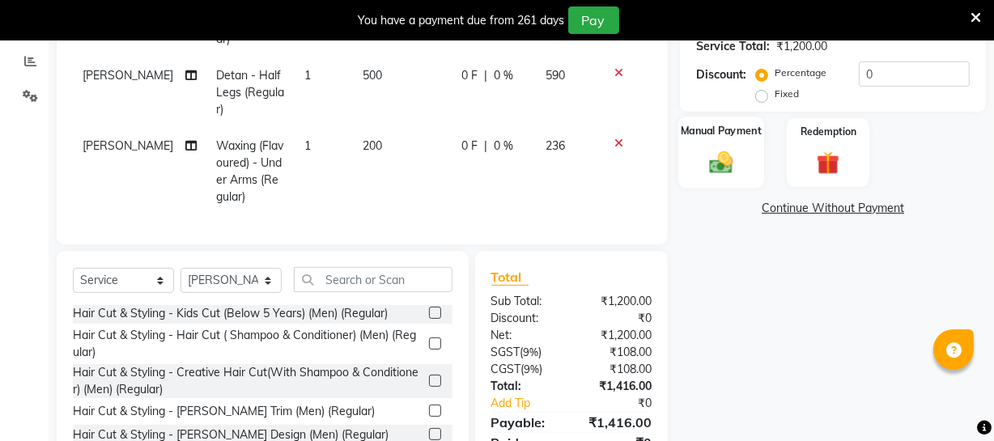
click at [725, 145] on div "Manual Payment" at bounding box center [721, 153] width 86 height 72
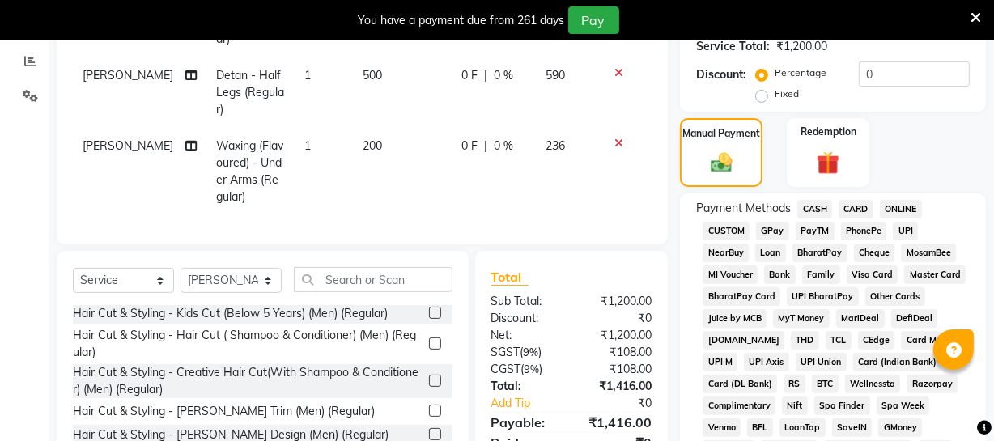
drag, startPoint x: 912, startPoint y: 207, endPoint x: 889, endPoint y: 238, distance: 38.2
click at [907, 212] on span "ONLINE" at bounding box center [901, 209] width 42 height 19
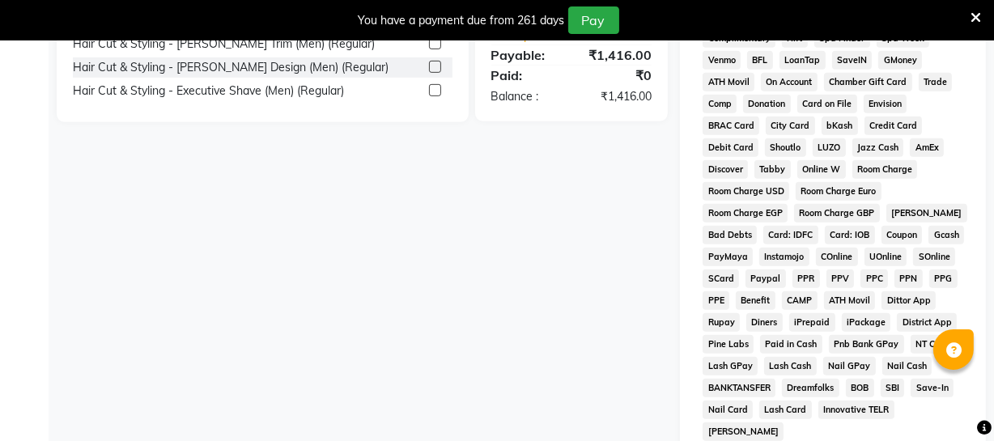
scroll to position [836, 0]
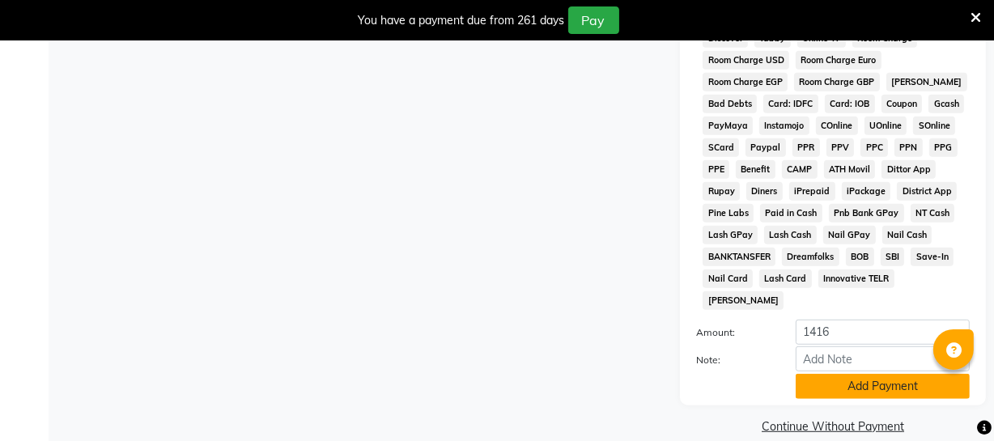
click at [859, 374] on button "Add Payment" at bounding box center [882, 386] width 174 height 25
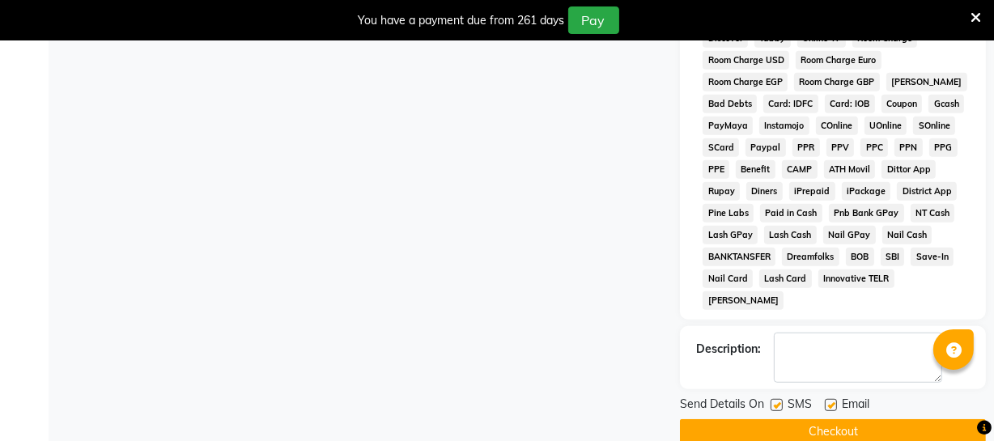
click at [838, 419] on button "Checkout" at bounding box center [833, 431] width 306 height 25
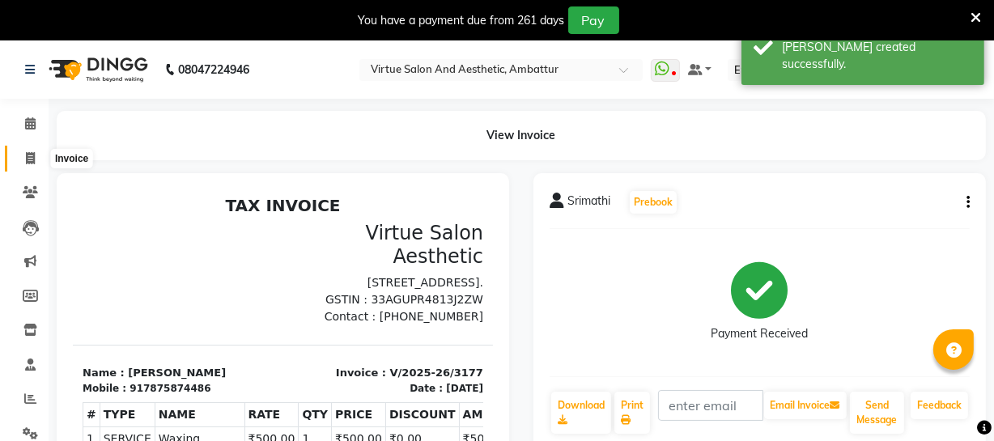
click at [33, 150] on span at bounding box center [30, 159] width 28 height 19
select select "service"
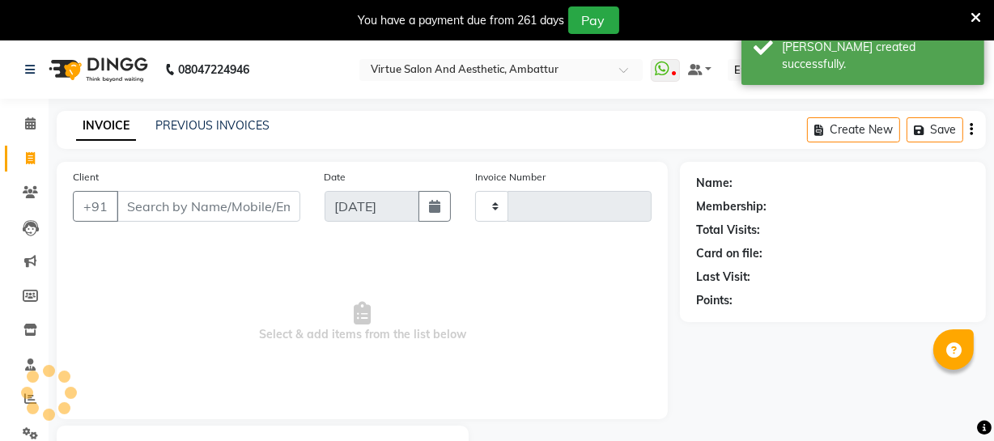
type input "3178"
select select "5237"
click at [199, 129] on link "PREVIOUS INVOICES" at bounding box center [212, 125] width 114 height 15
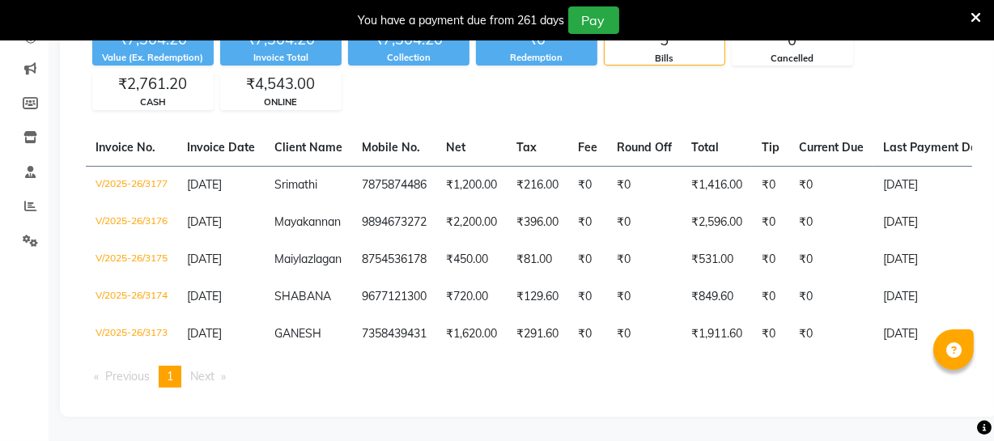
scroll to position [130, 0]
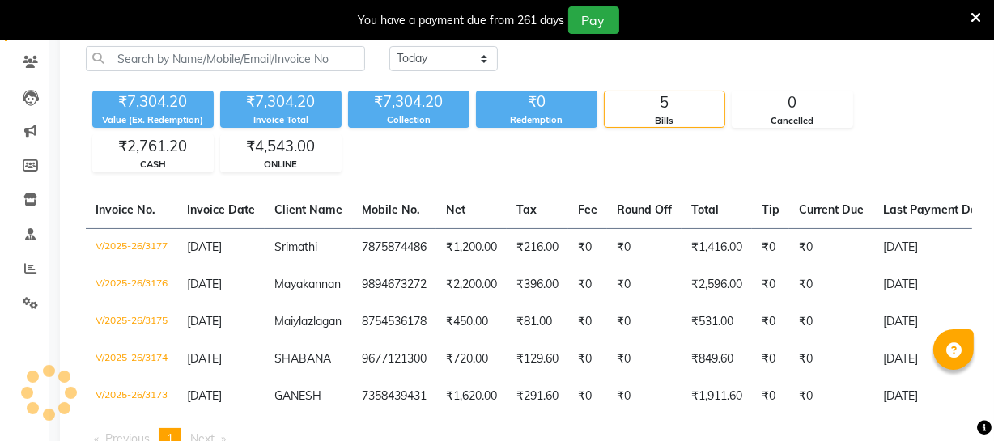
scroll to position [40, 0]
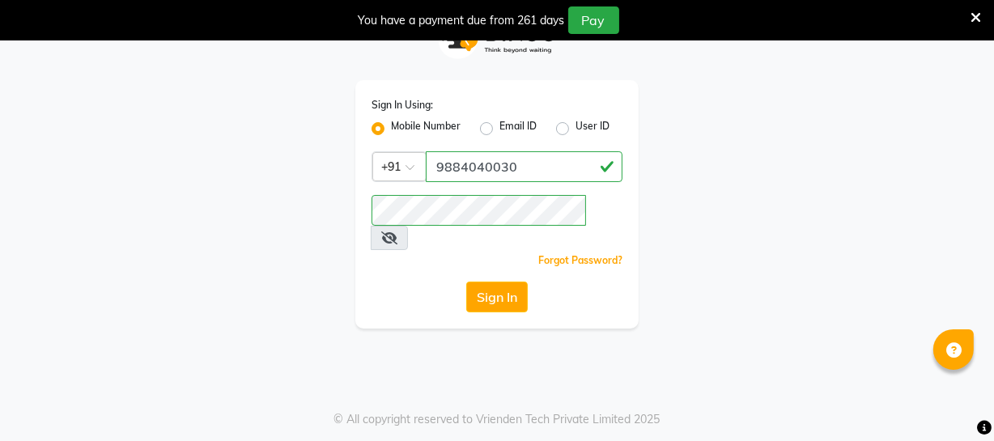
click at [526, 282] on button "Sign In" at bounding box center [496, 297] width 61 height 31
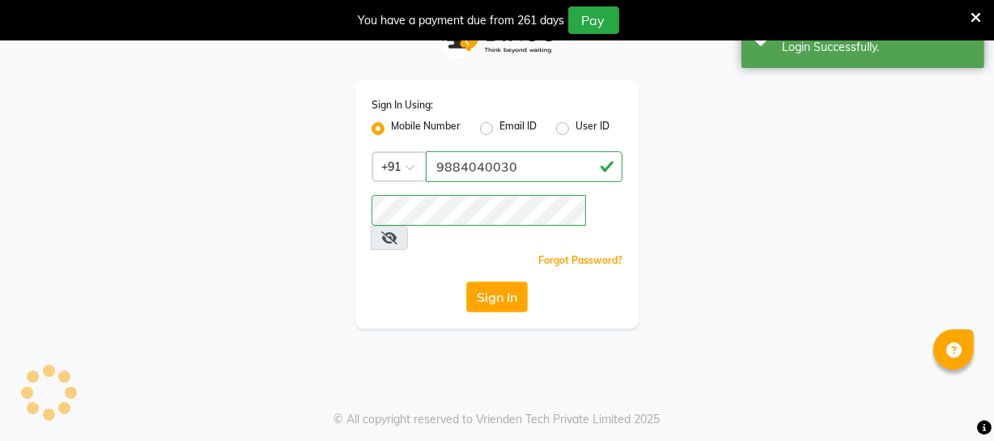
click at [516, 282] on button "Sign In" at bounding box center [496, 297] width 61 height 31
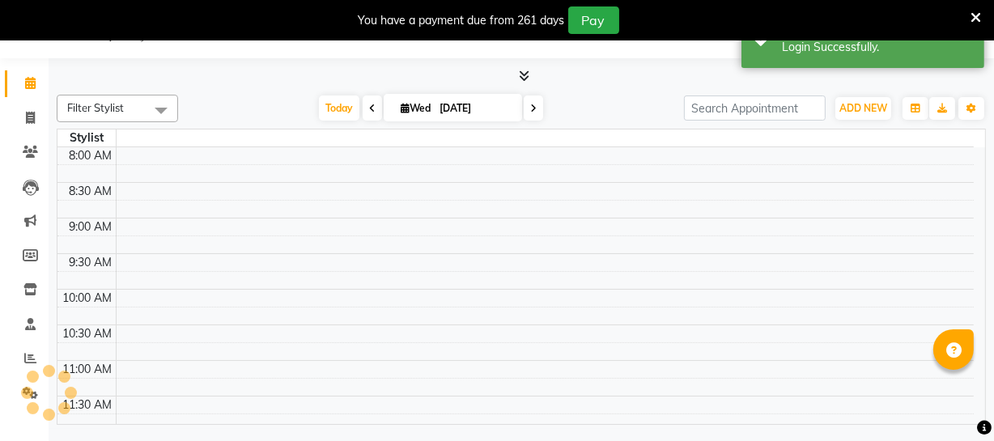
select select "en"
